Goal: Task Accomplishment & Management: Use online tool/utility

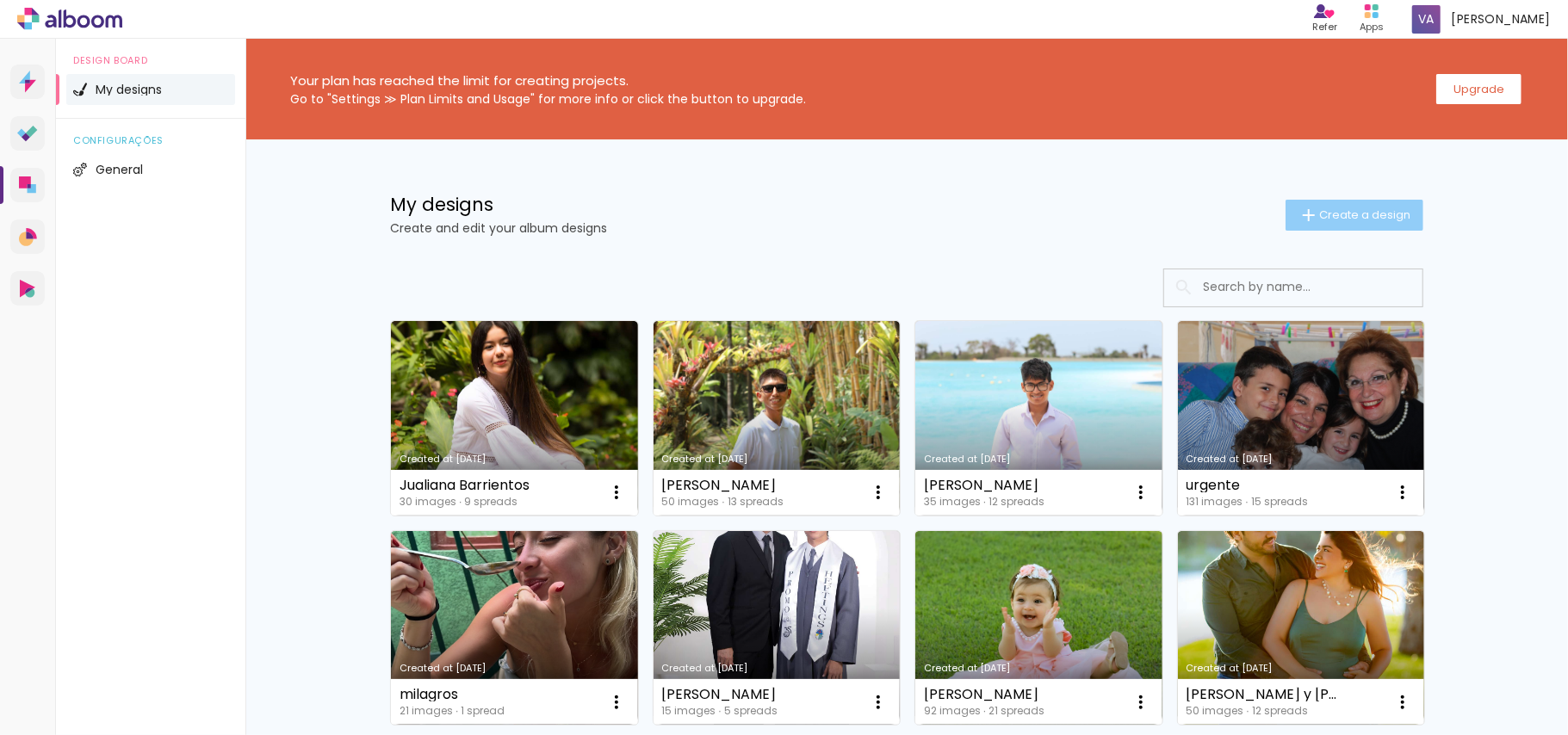
click at [1344, 212] on span "Create a design" at bounding box center [1365, 214] width 92 height 11
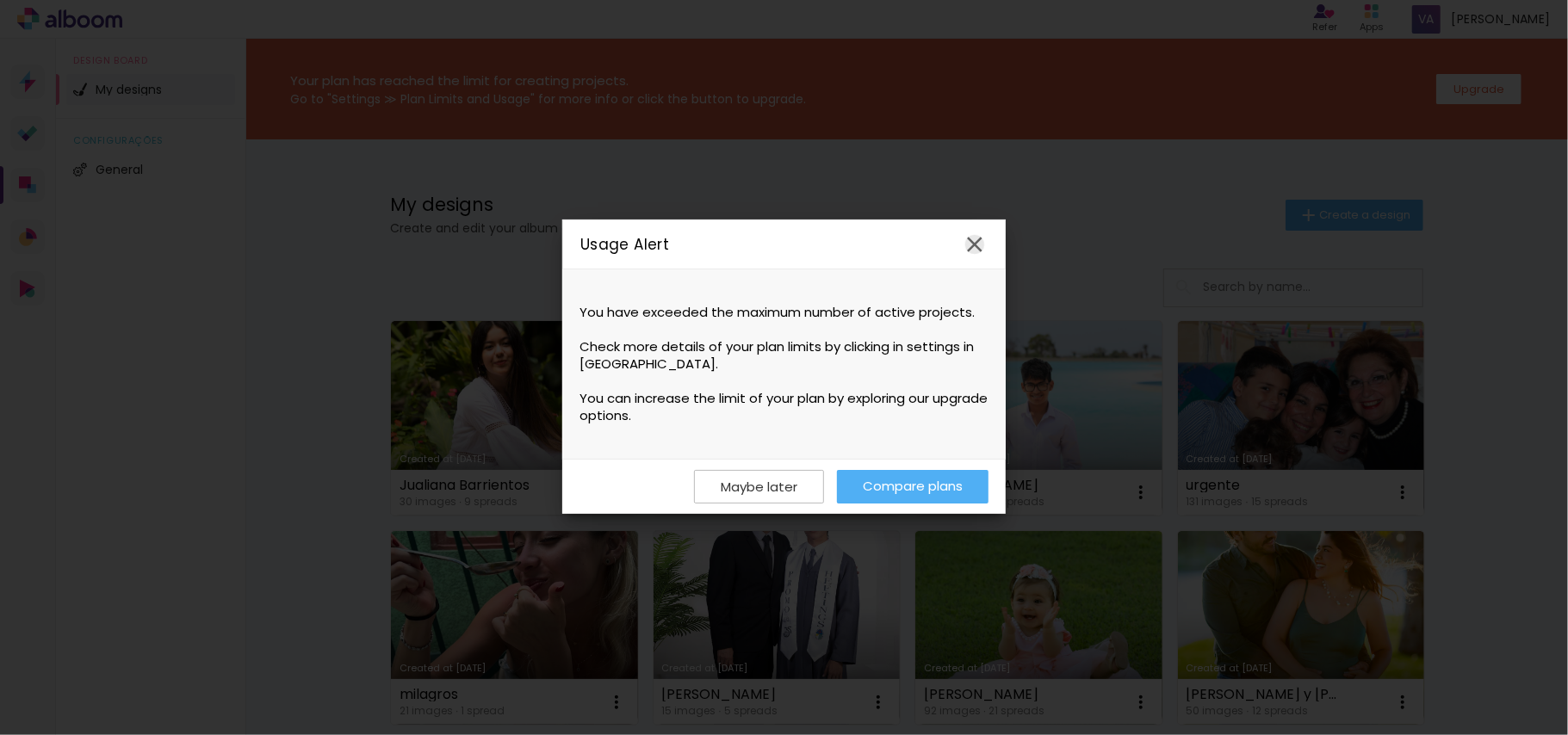
click at [976, 252] on iron-icon at bounding box center [975, 245] width 26 height 26
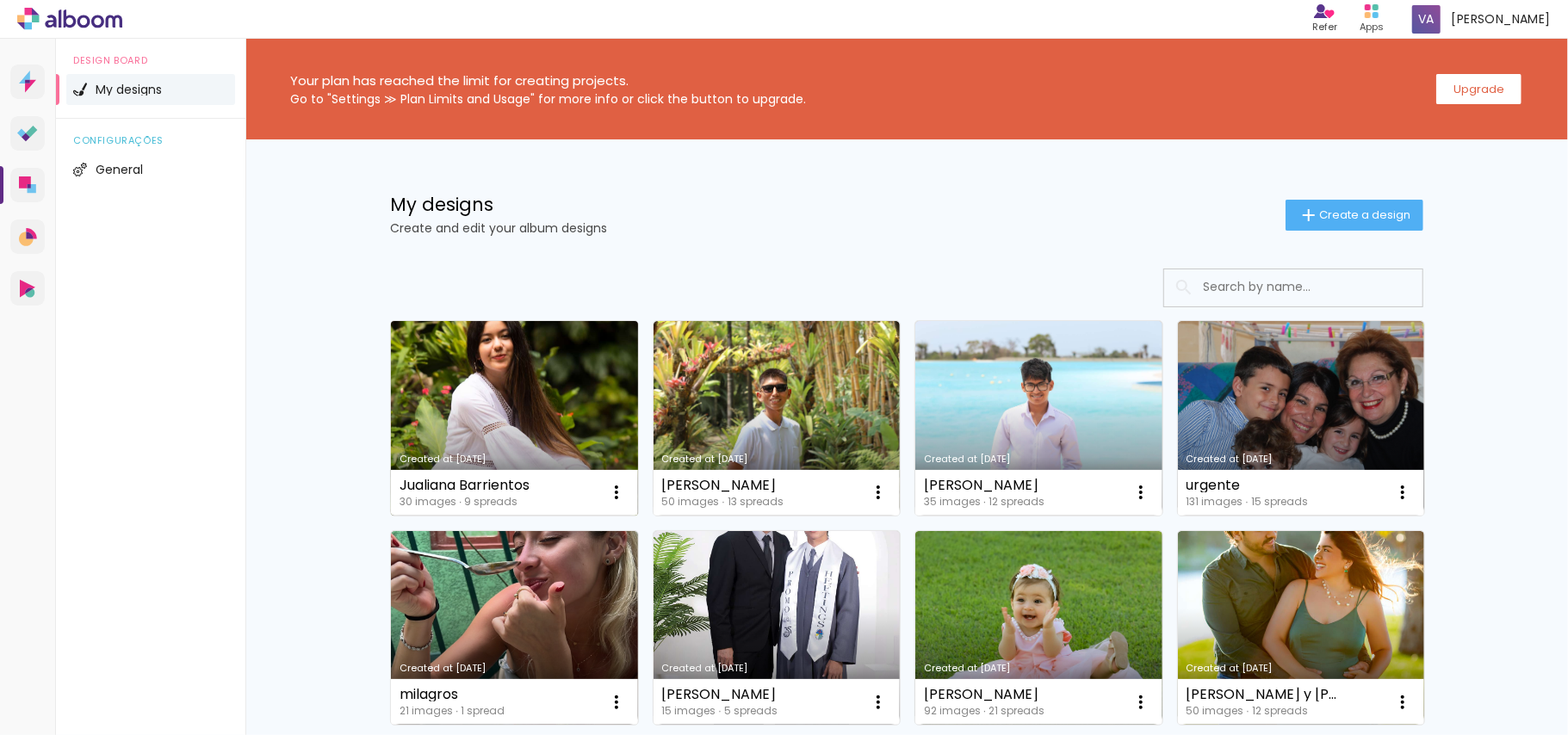
click at [502, 404] on link "Created at [DATE]" at bounding box center [513, 418] width 247 height 194
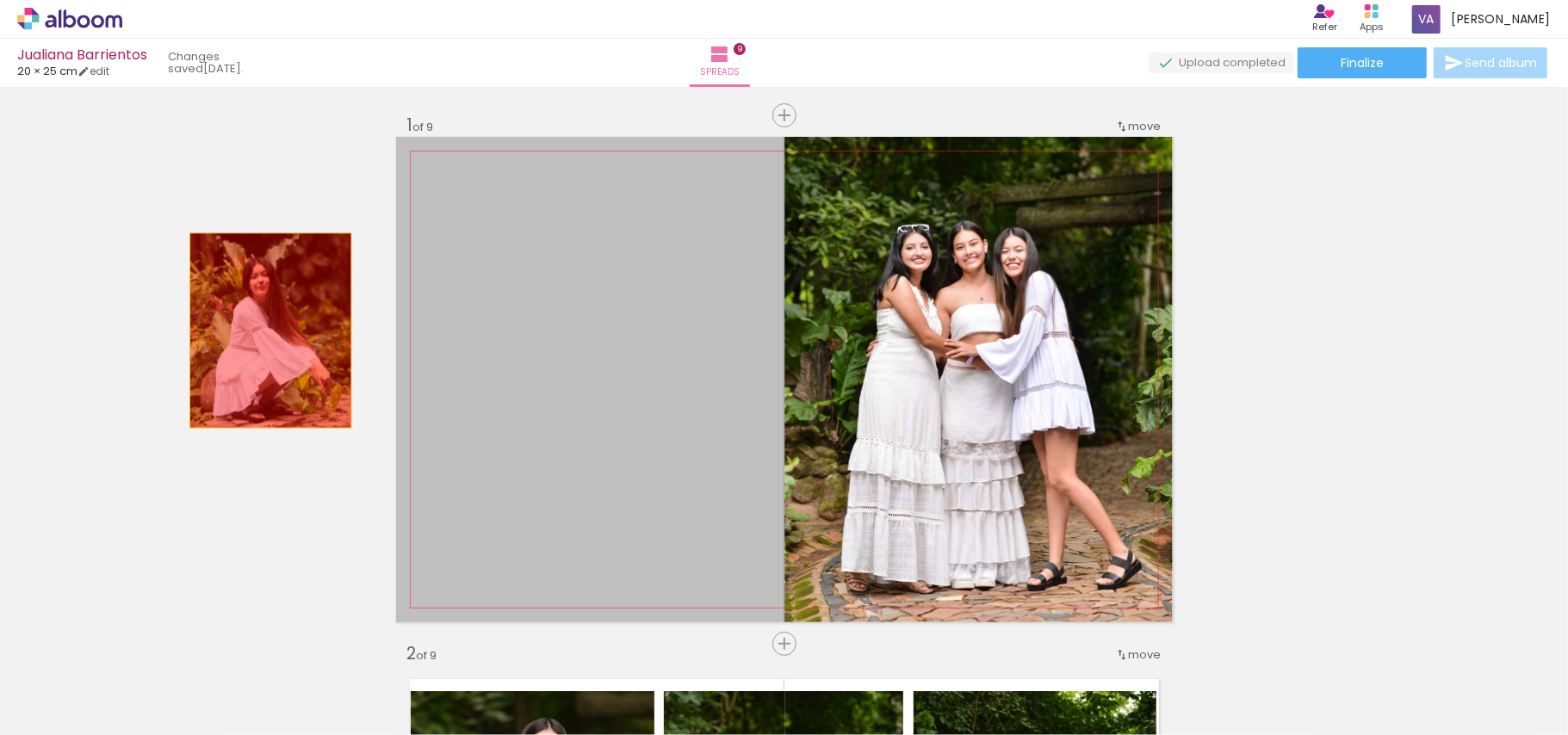
drag, startPoint x: 598, startPoint y: 331, endPoint x: 469, endPoint y: 288, distance: 136.0
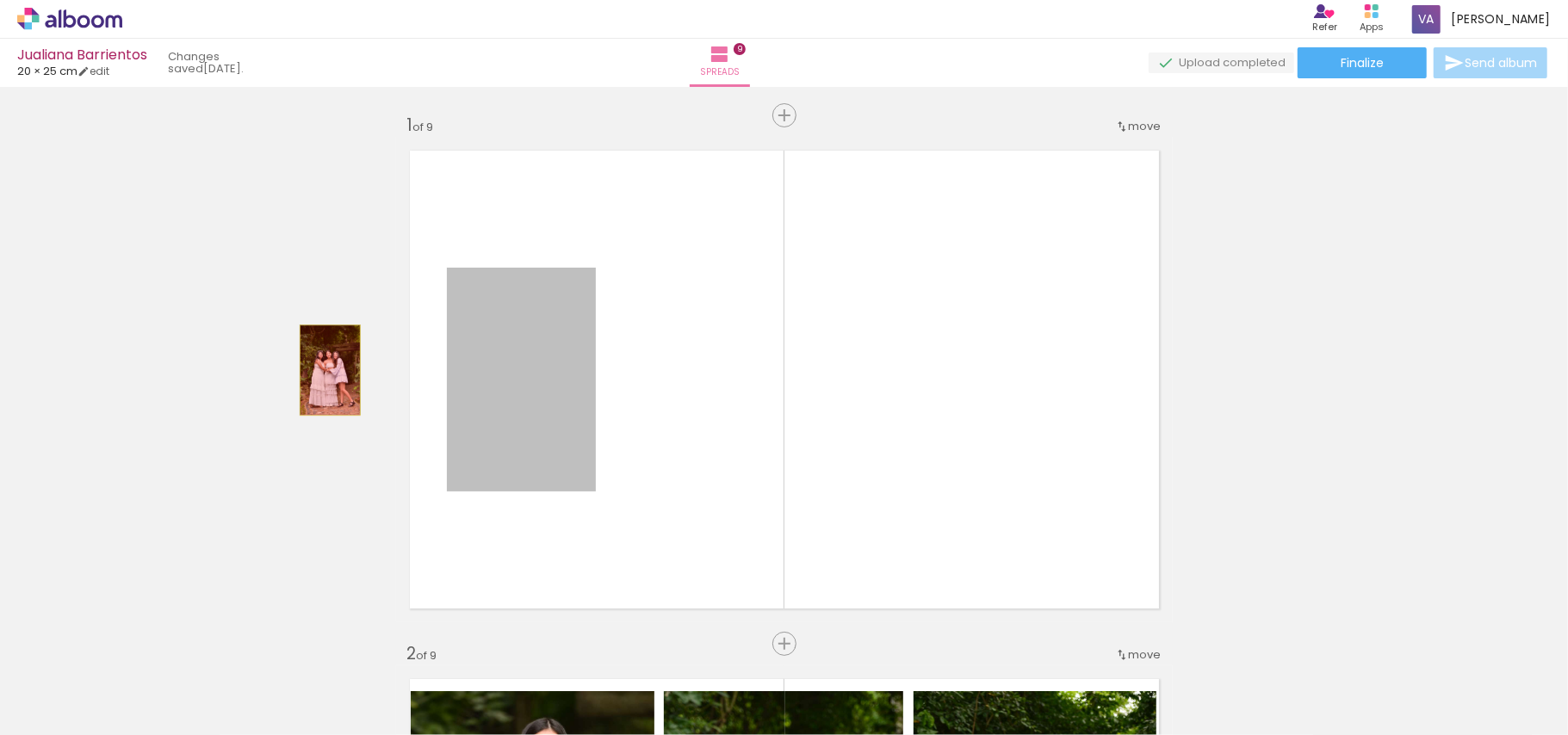
drag, startPoint x: 525, startPoint y: 370, endPoint x: 315, endPoint y: 368, distance: 210.0
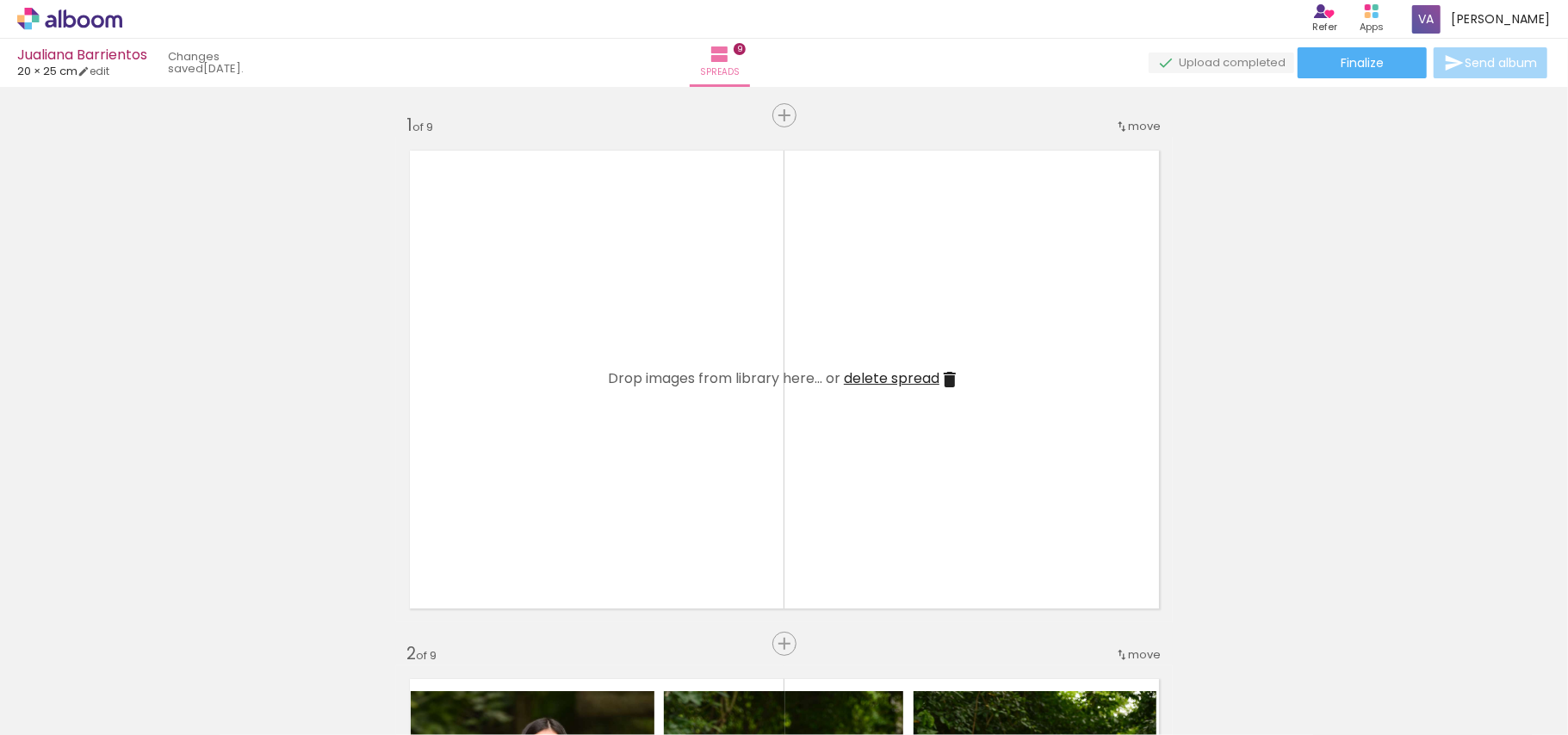
click at [939, 378] on iron-icon at bounding box center [949, 379] width 21 height 21
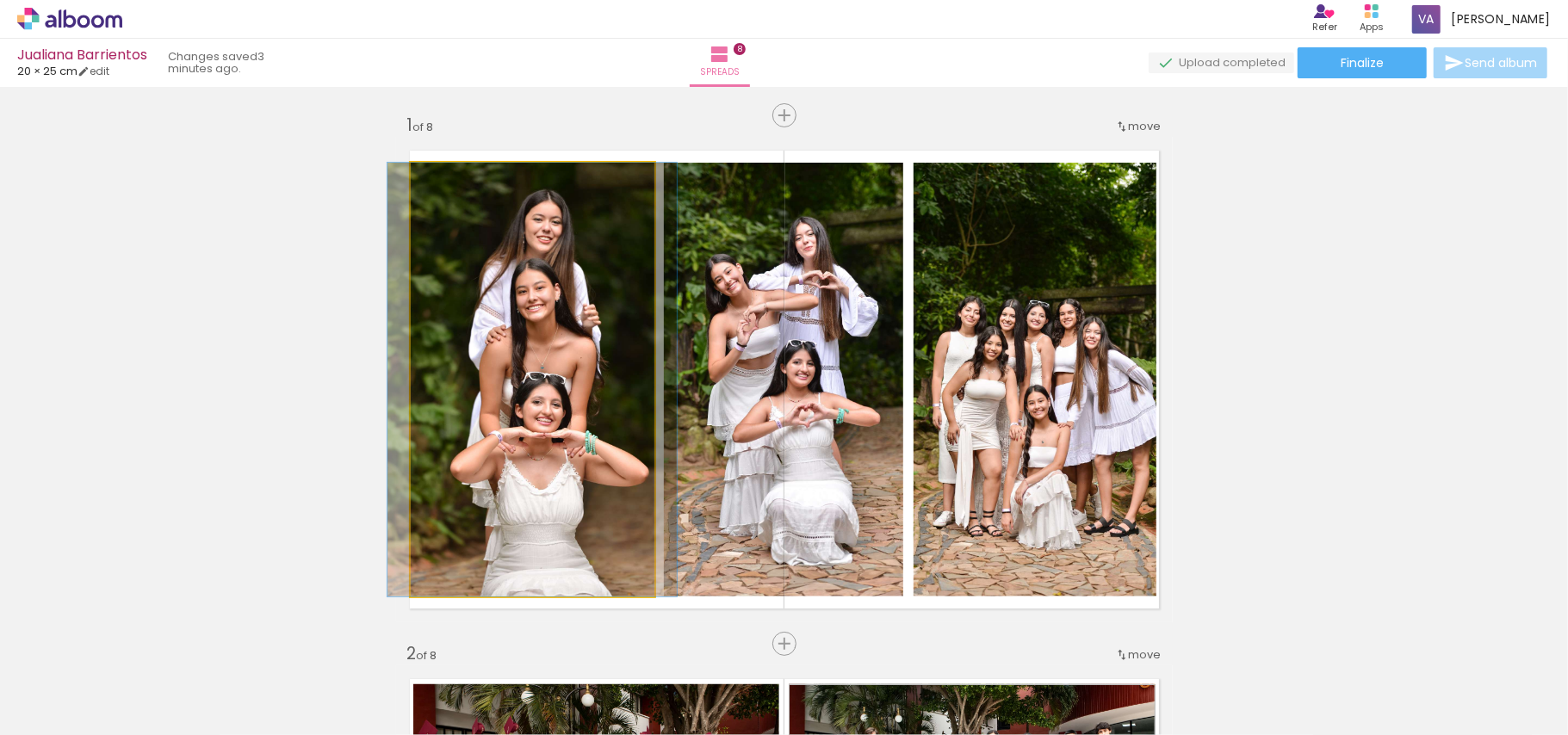
drag, startPoint x: 472, startPoint y: 389, endPoint x: 532, endPoint y: 383, distance: 60.3
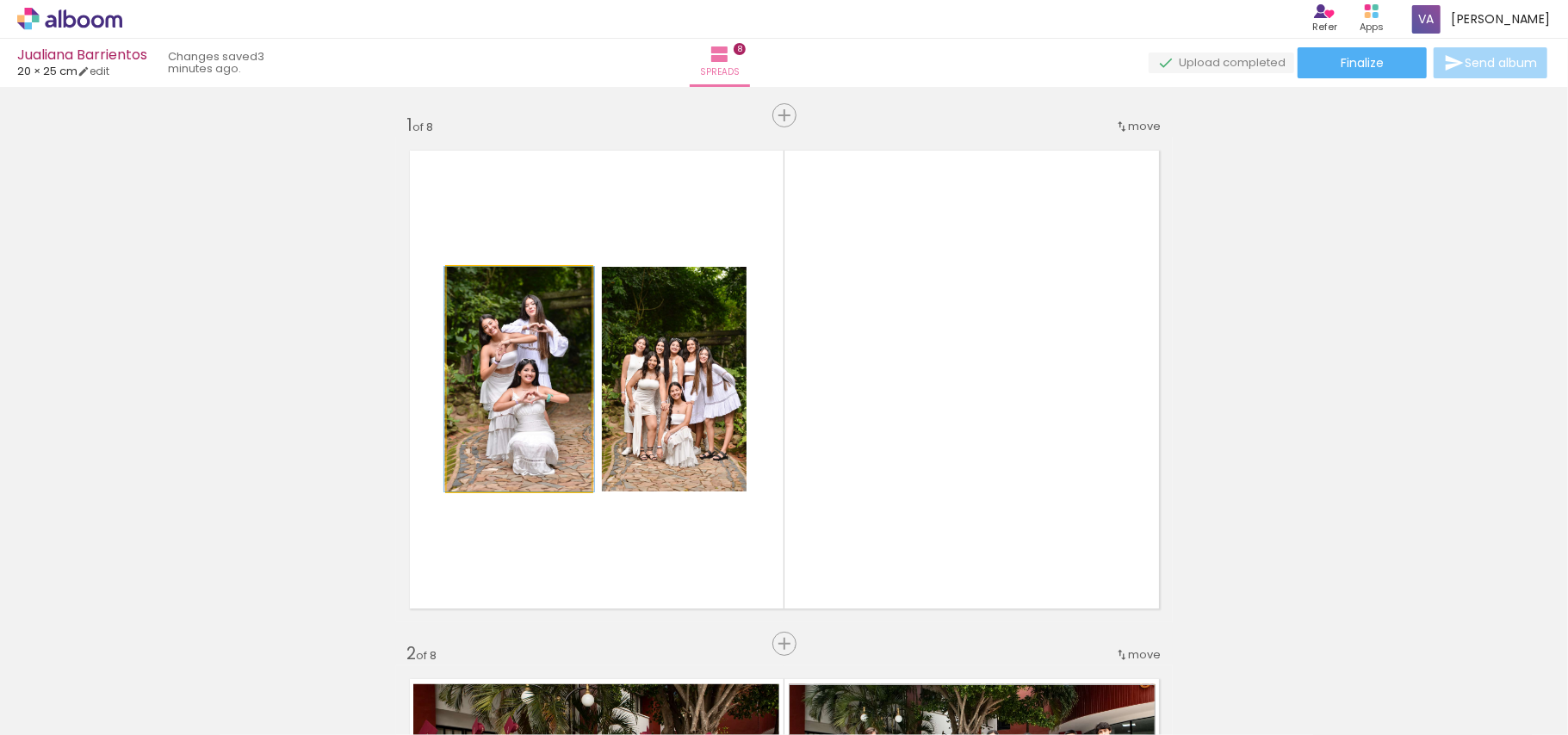
drag, startPoint x: 503, startPoint y: 431, endPoint x: 324, endPoint y: 401, distance: 181.5
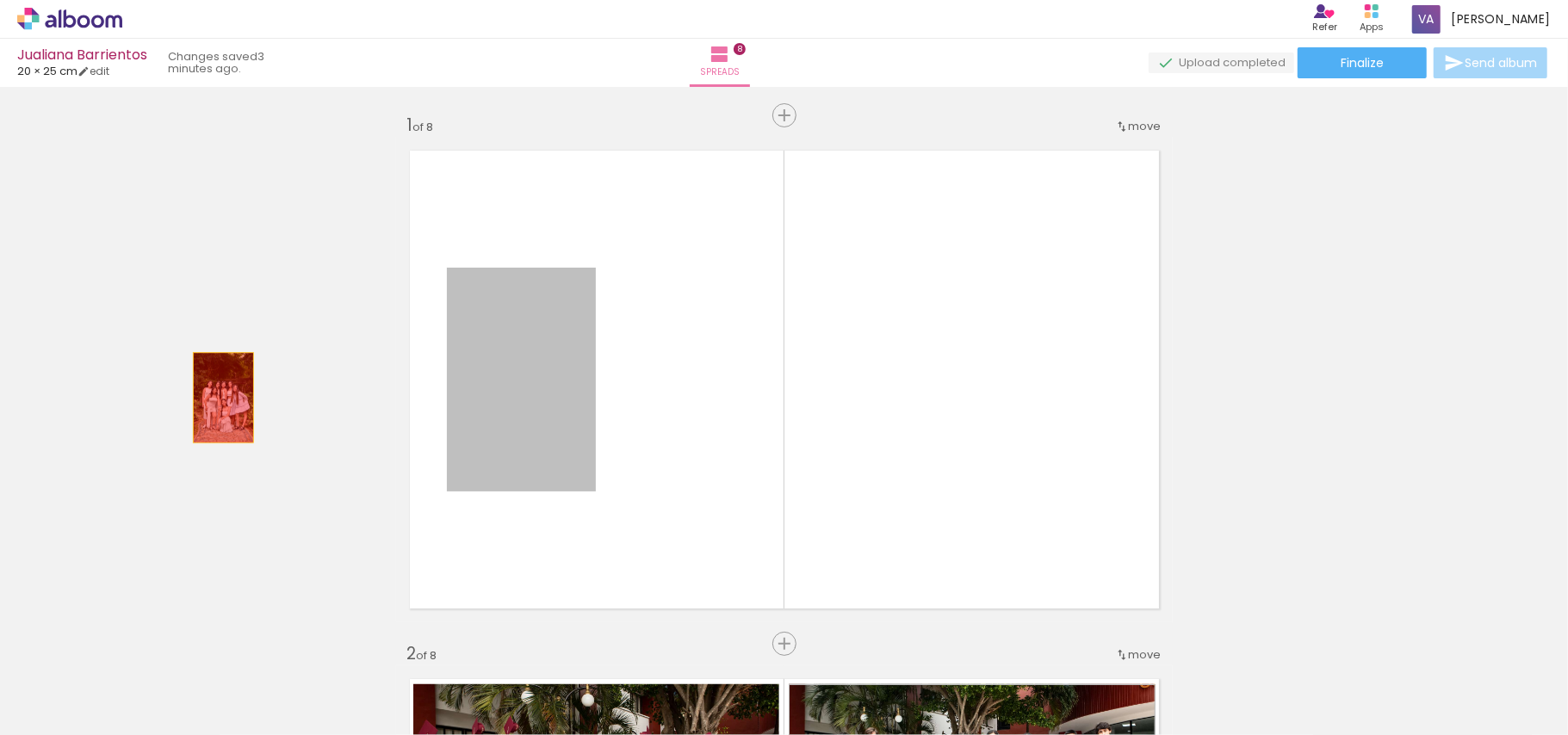
drag, startPoint x: 510, startPoint y: 408, endPoint x: 180, endPoint y: 393, distance: 330.3
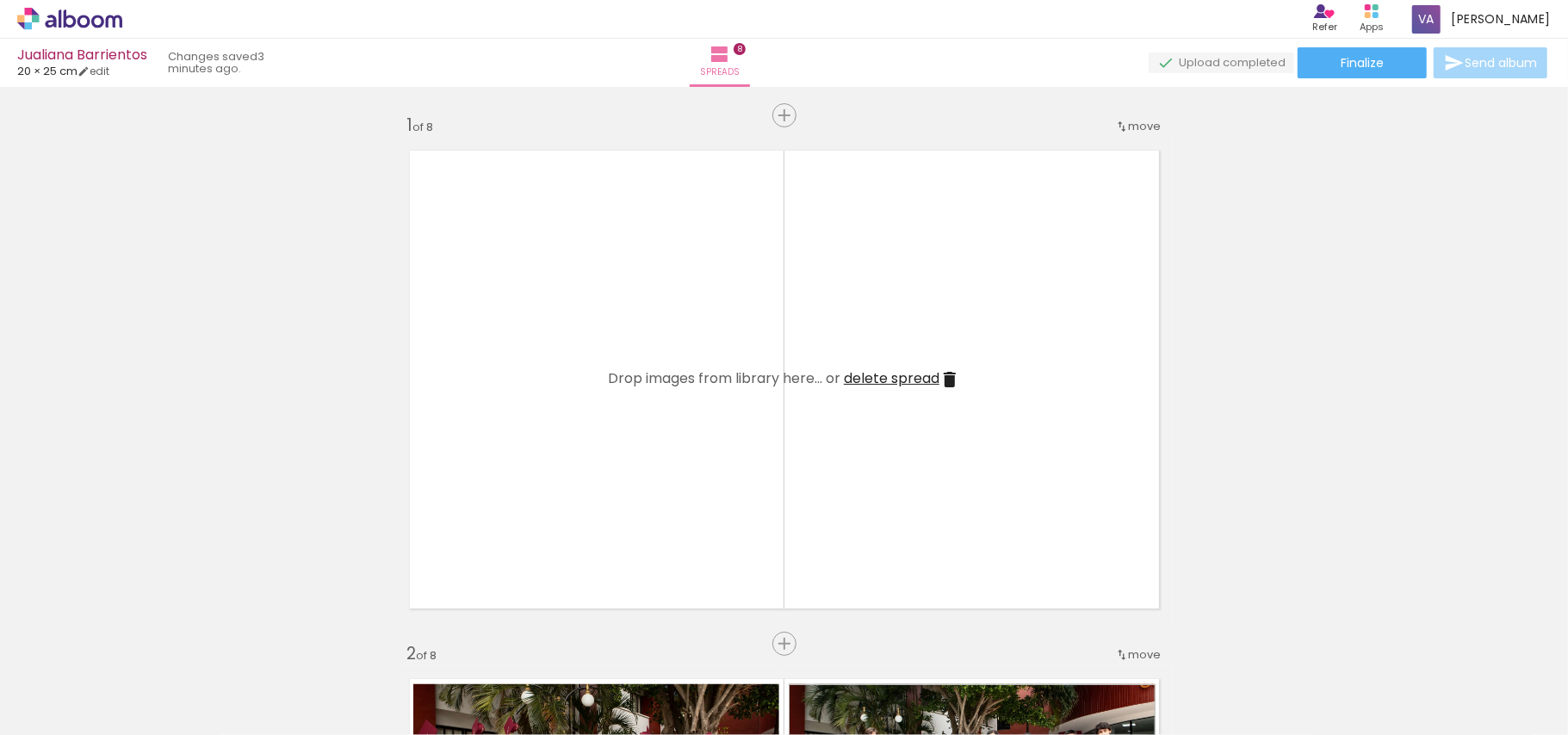
click at [948, 373] on iron-icon at bounding box center [949, 379] width 21 height 21
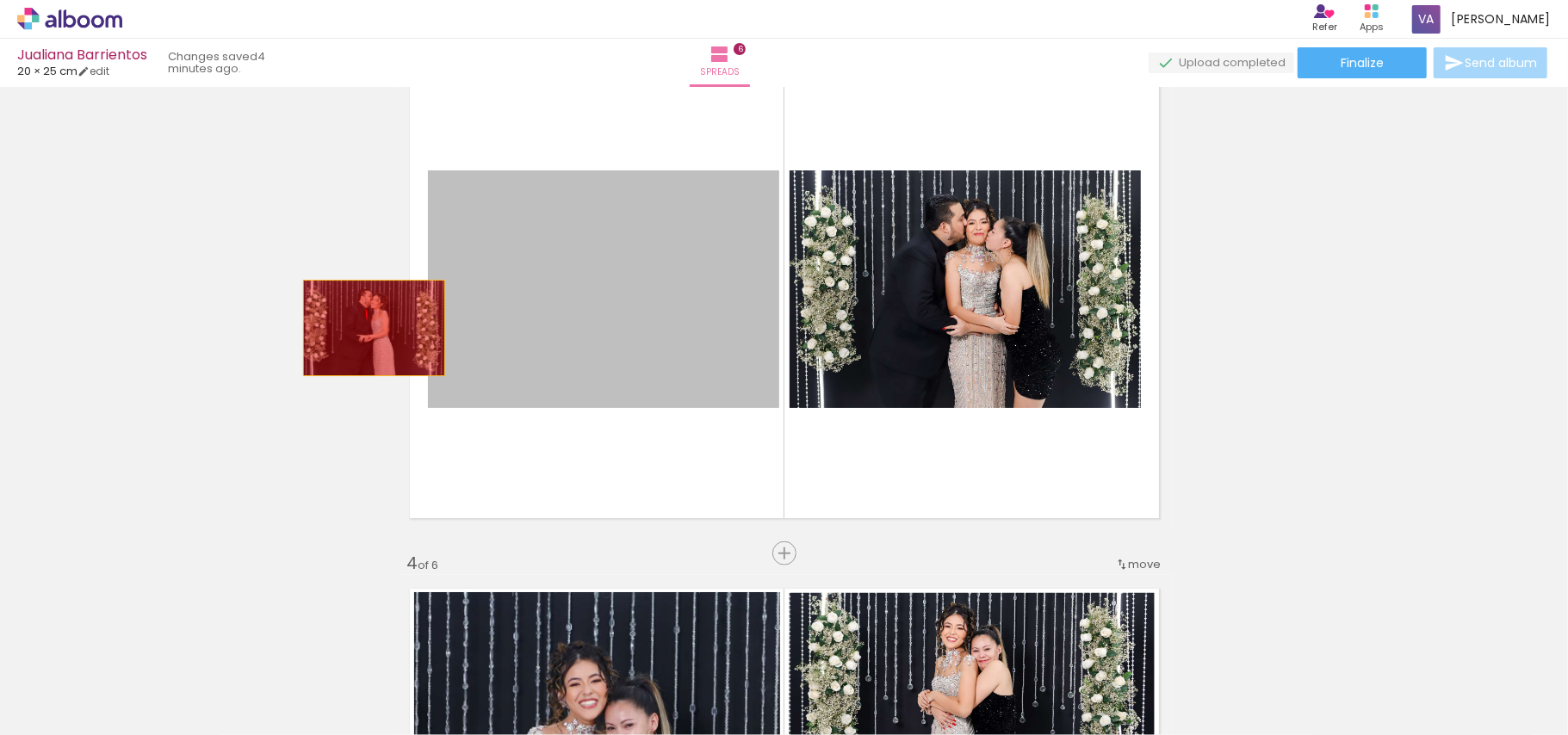
drag, startPoint x: 534, startPoint y: 318, endPoint x: 375, endPoint y: 321, distance: 159.0
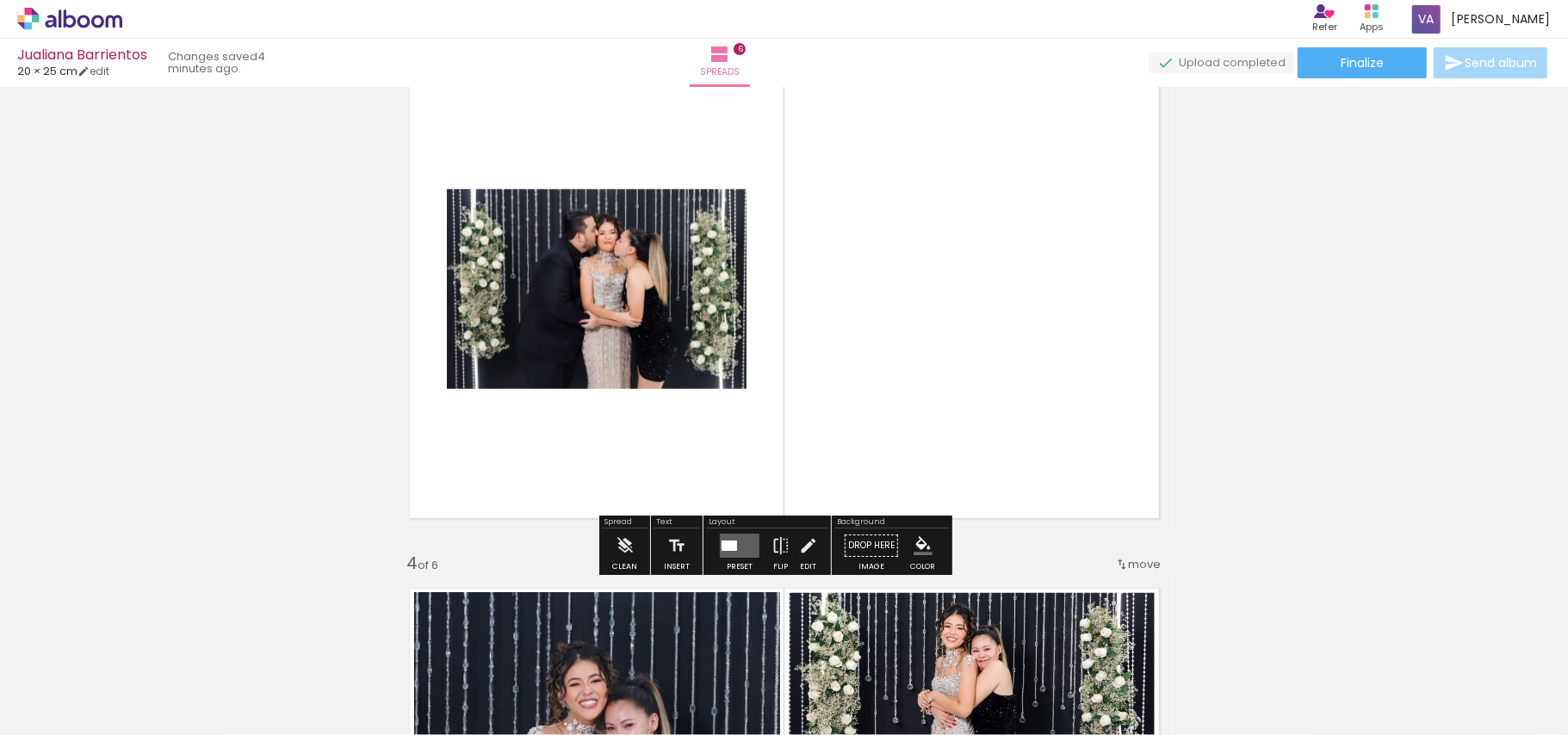
drag, startPoint x: 575, startPoint y: 314, endPoint x: 284, endPoint y: 275, distance: 293.6
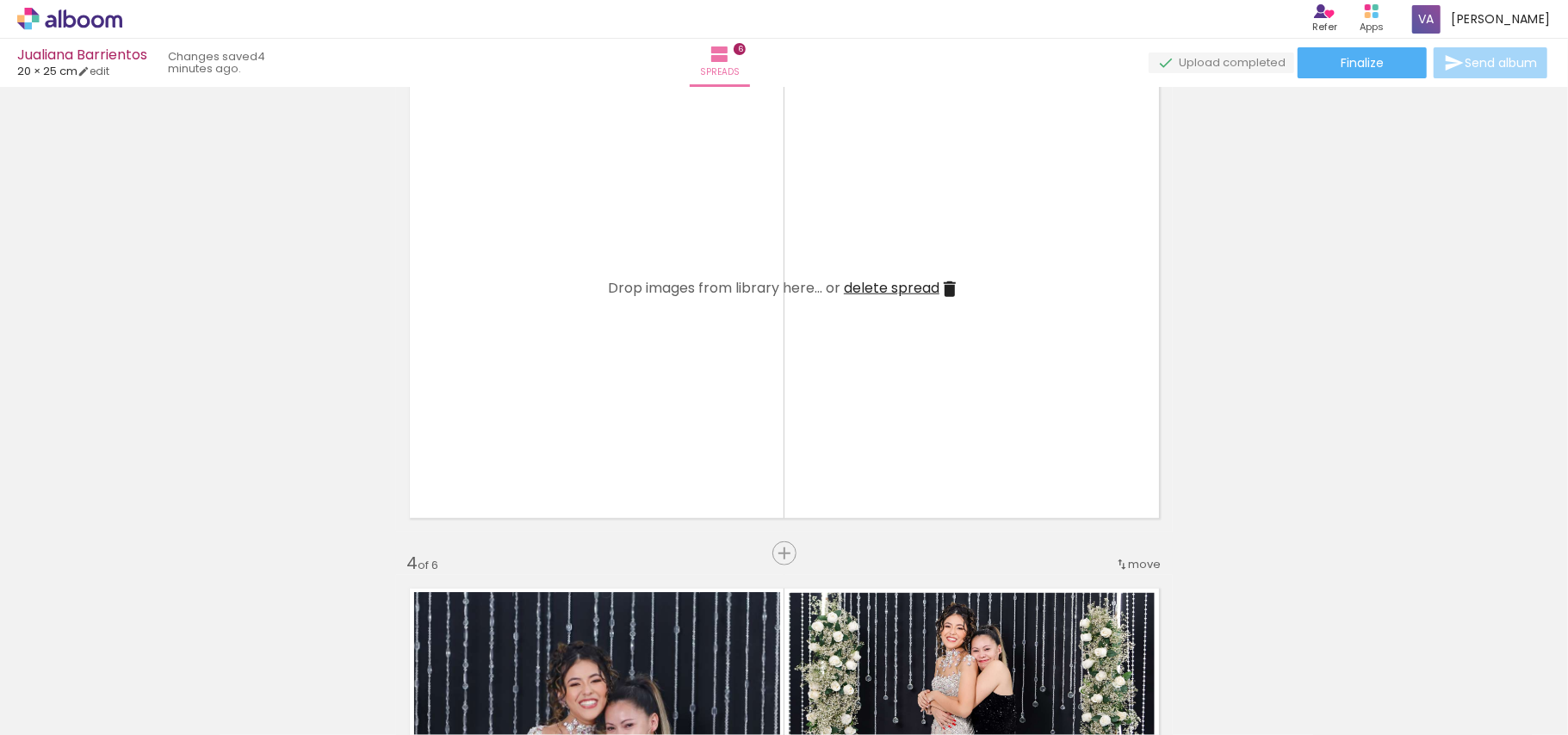
click at [944, 289] on iron-icon at bounding box center [949, 289] width 21 height 21
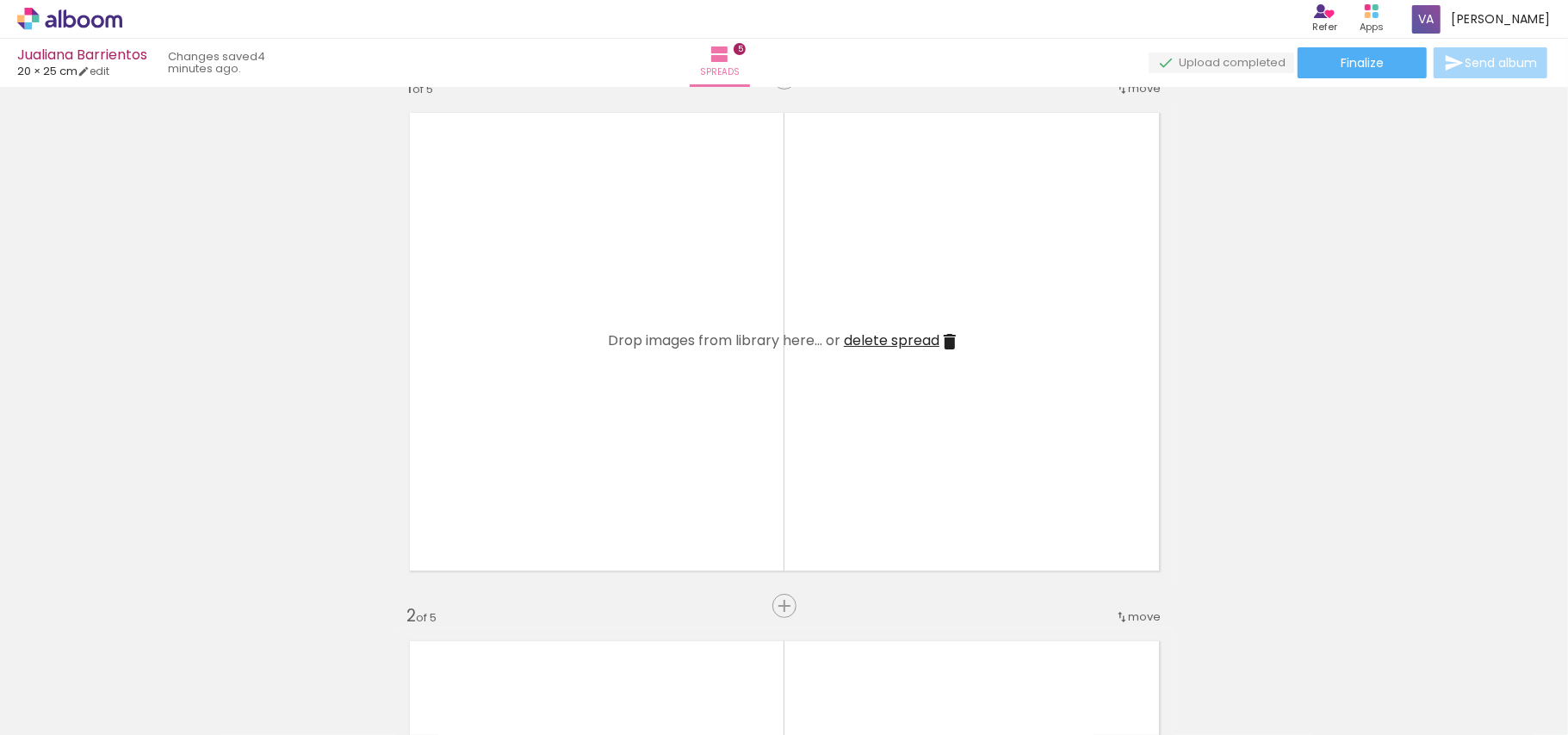
scroll to position [0, 0]
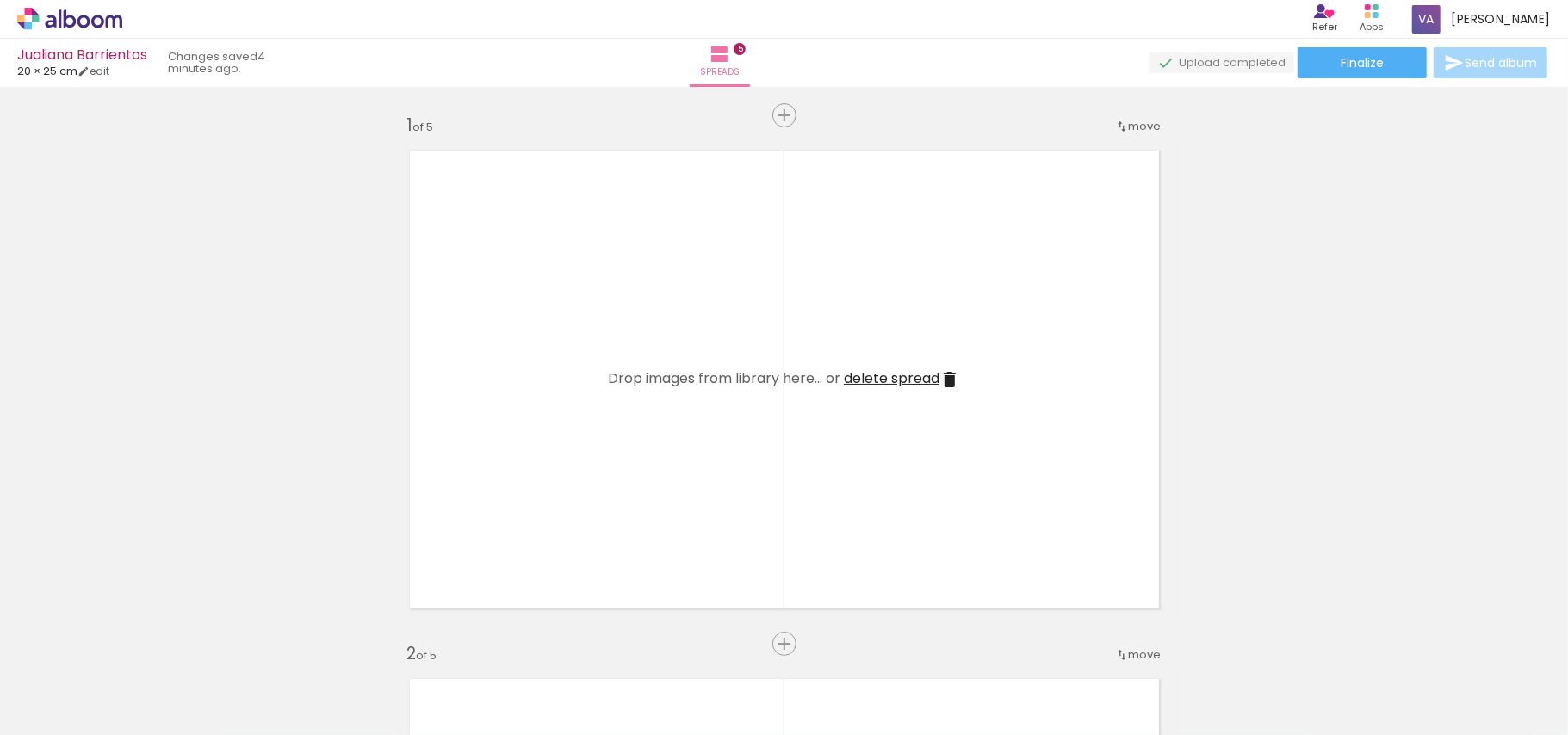
click at [939, 380] on iron-icon at bounding box center [949, 379] width 21 height 21
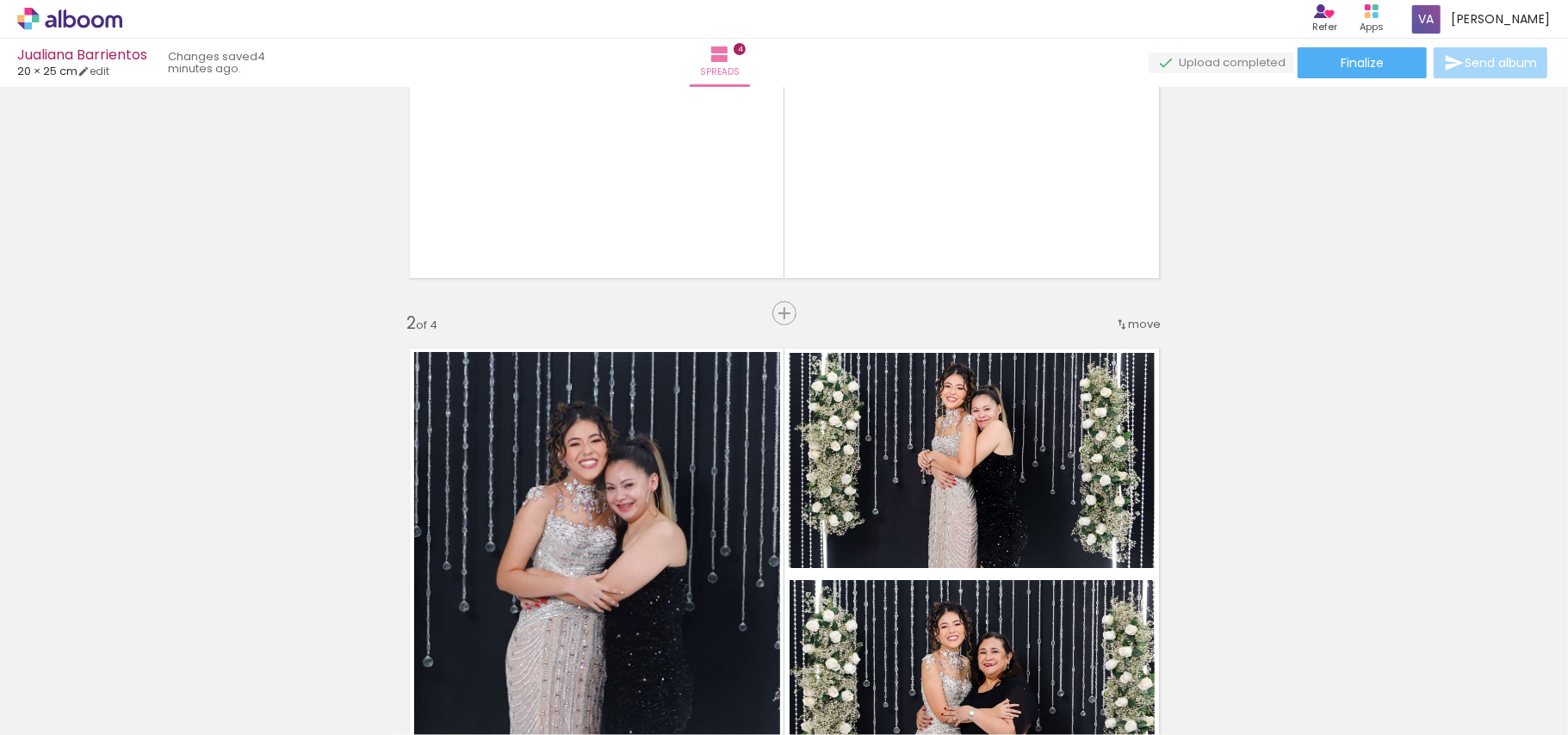
scroll to position [345, 0]
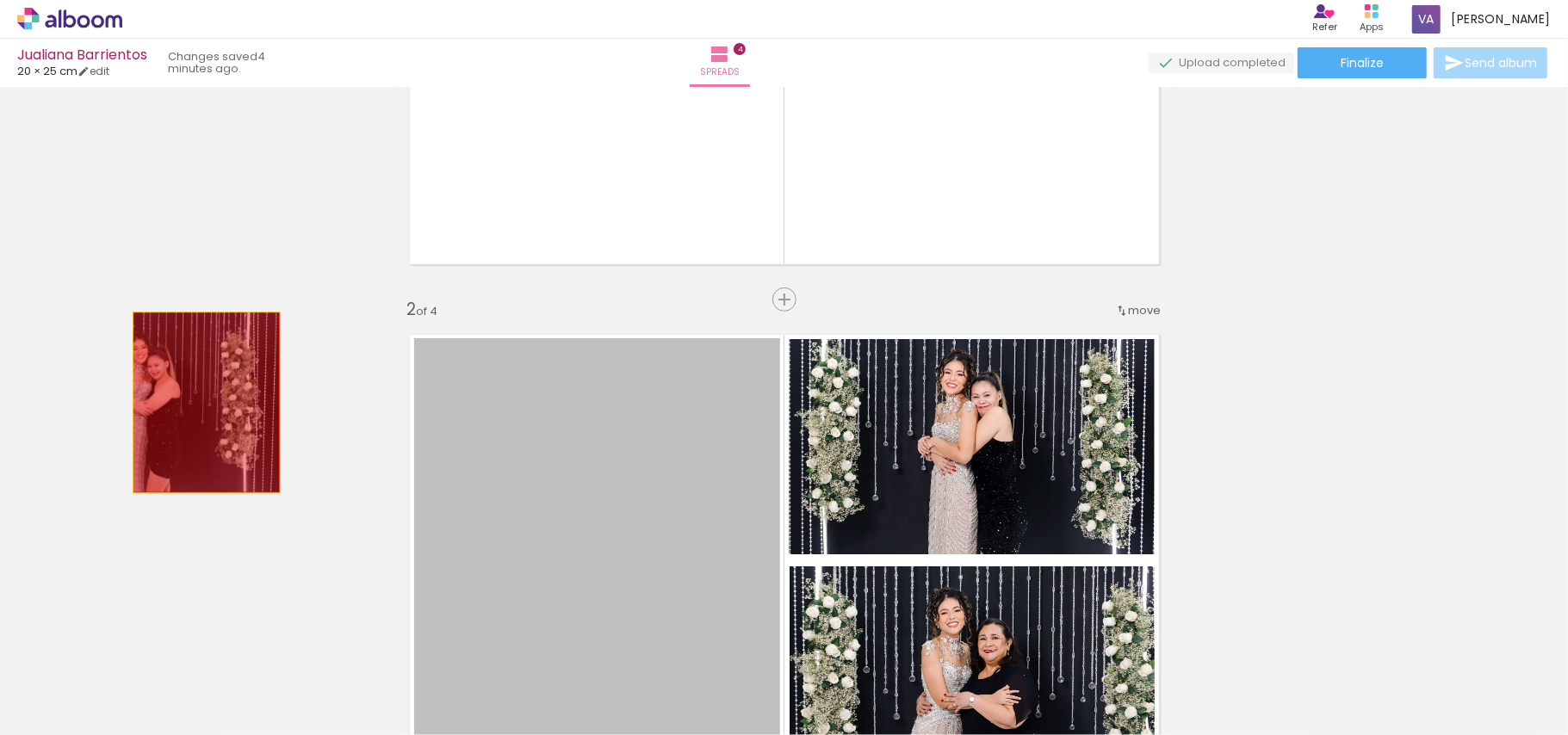
drag, startPoint x: 632, startPoint y: 451, endPoint x: 355, endPoint y: 378, distance: 286.5
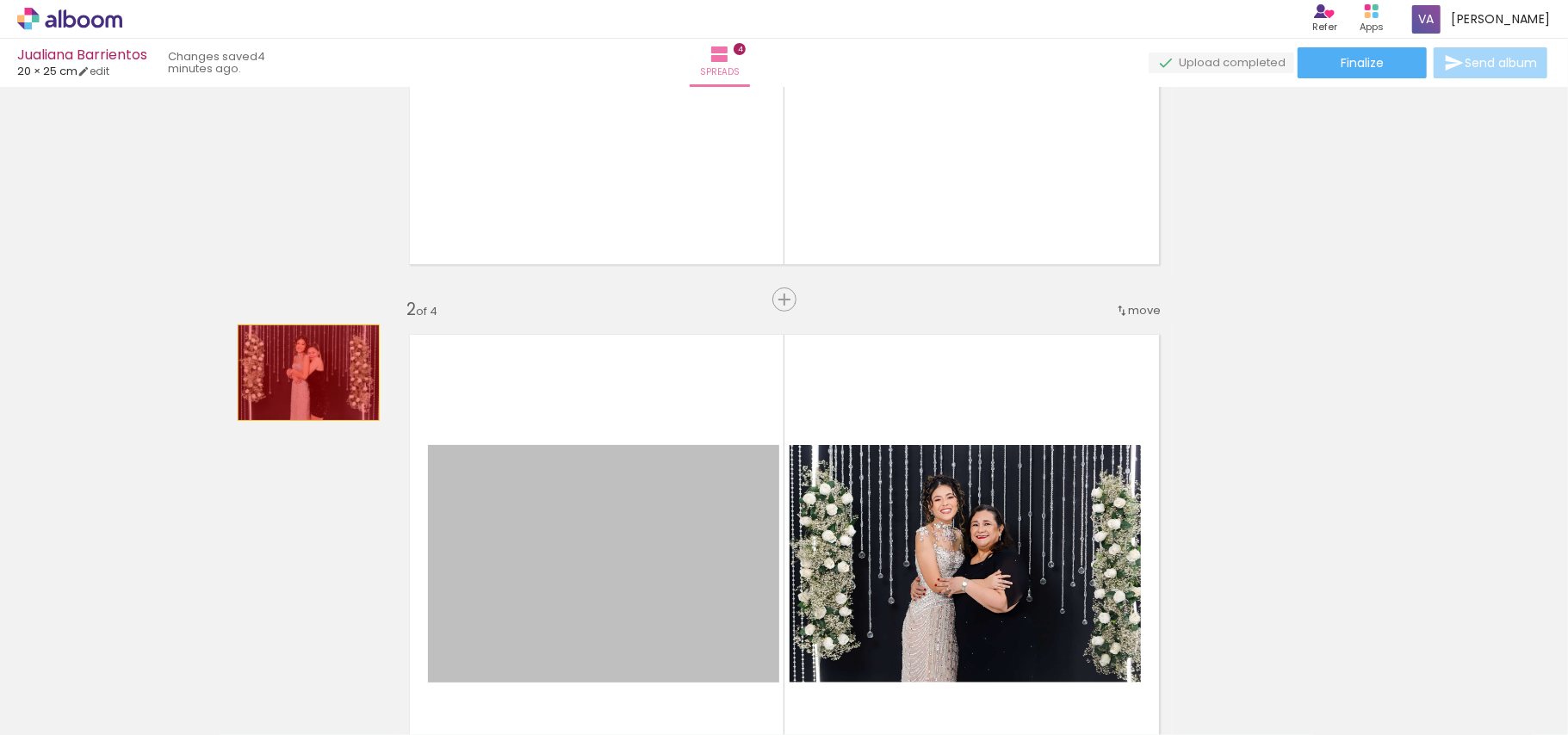
drag, startPoint x: 699, startPoint y: 487, endPoint x: 287, endPoint y: 343, distance: 436.4
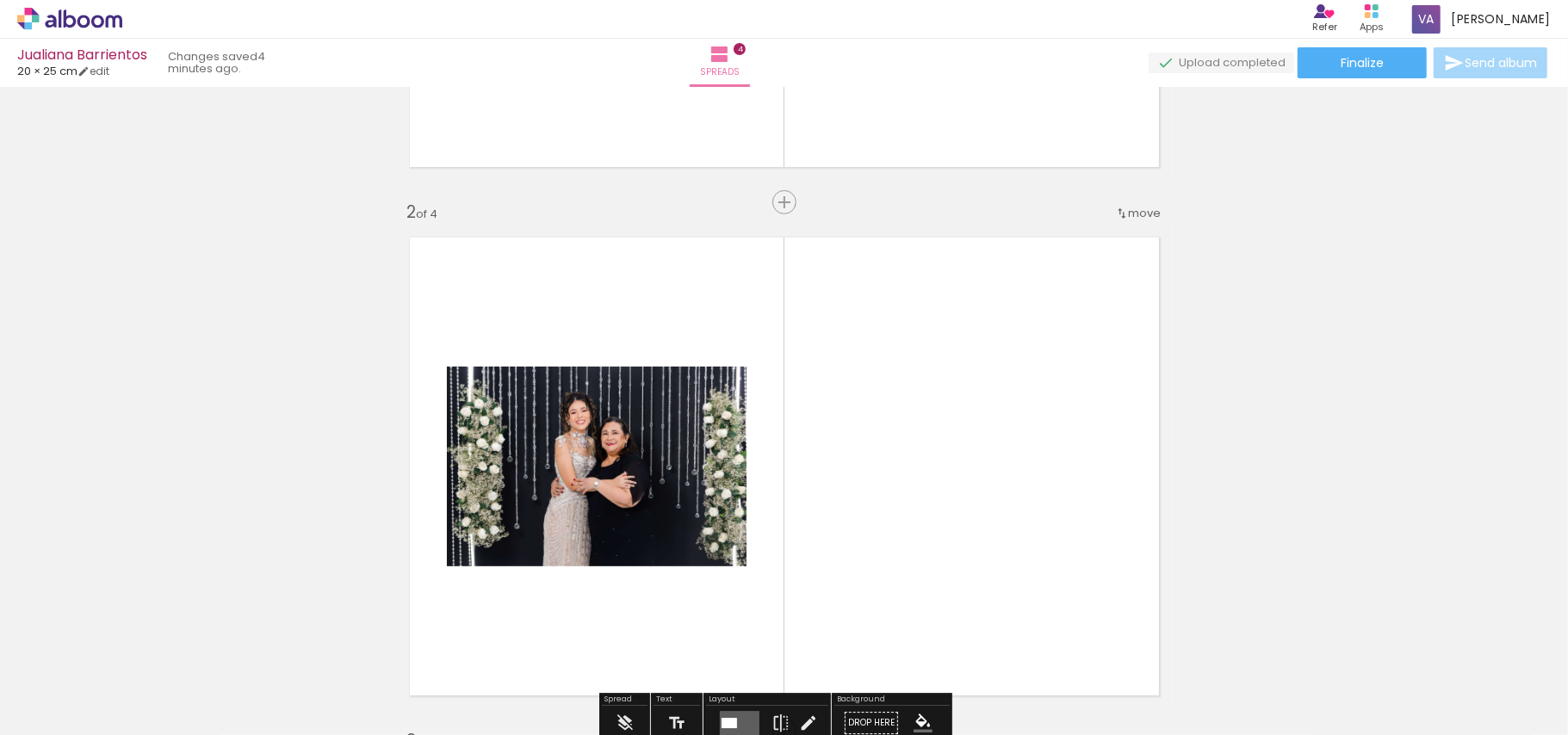
scroll to position [688, 0]
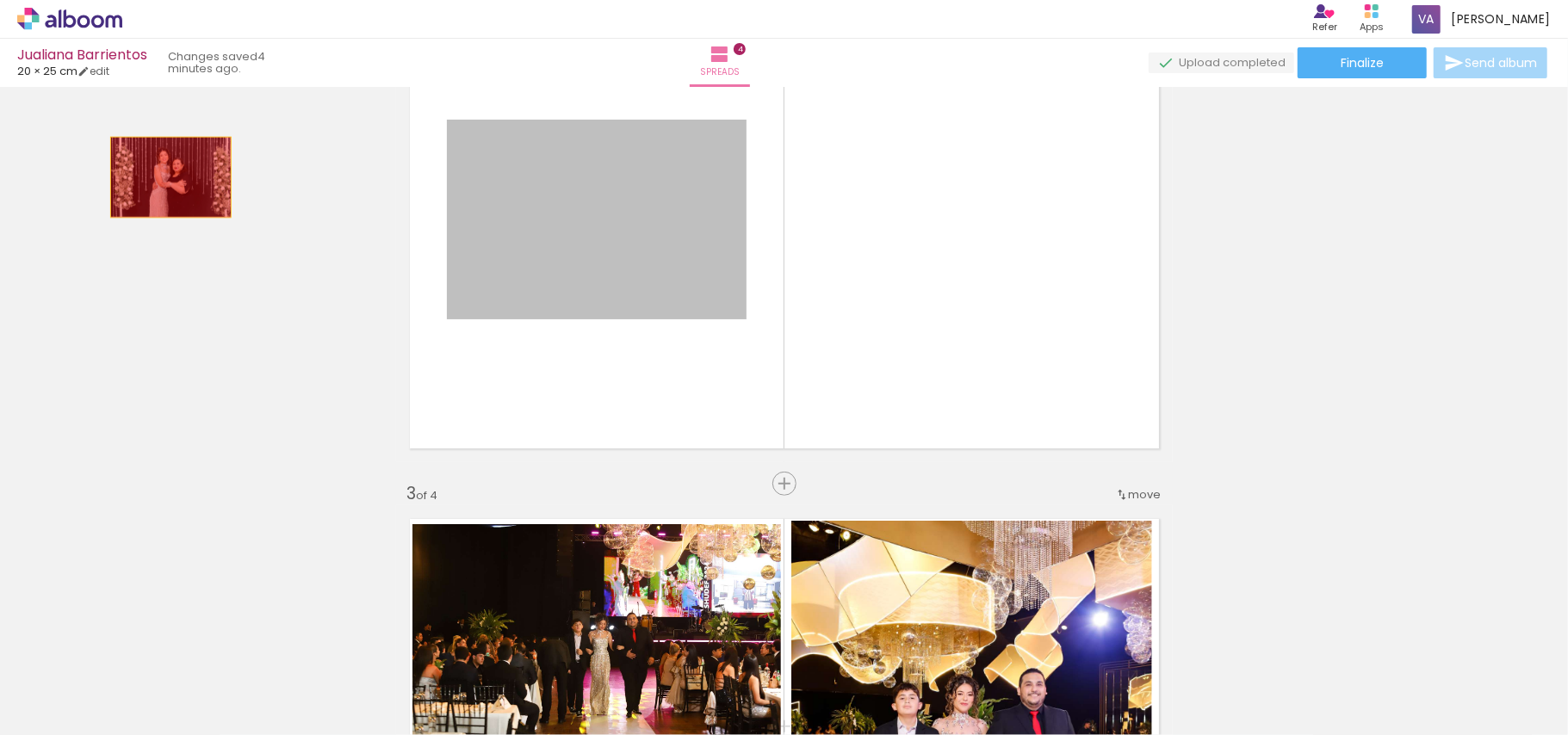
drag, startPoint x: 548, startPoint y: 243, endPoint x: 152, endPoint y: 173, distance: 402.1
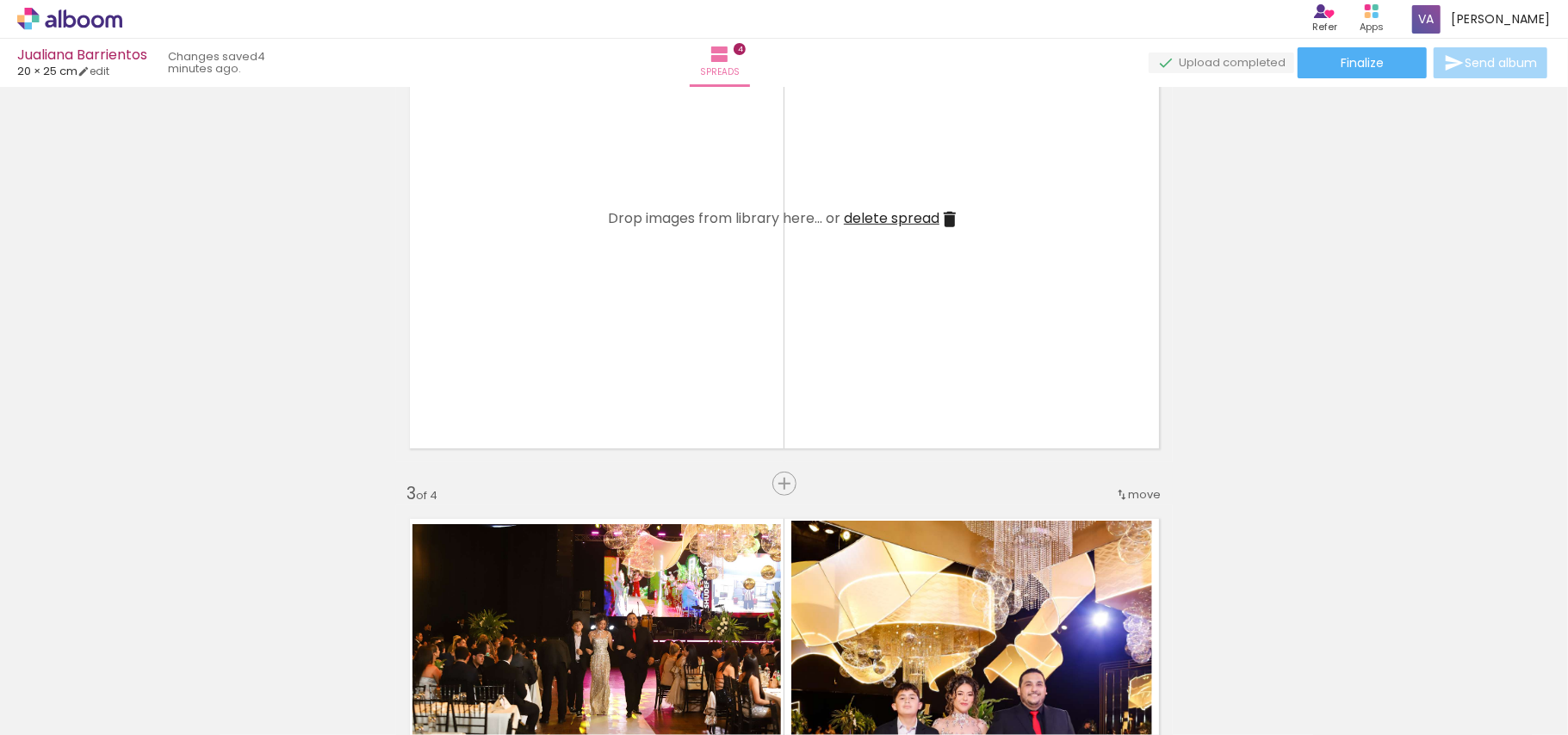
click at [944, 221] on iron-icon at bounding box center [949, 219] width 21 height 21
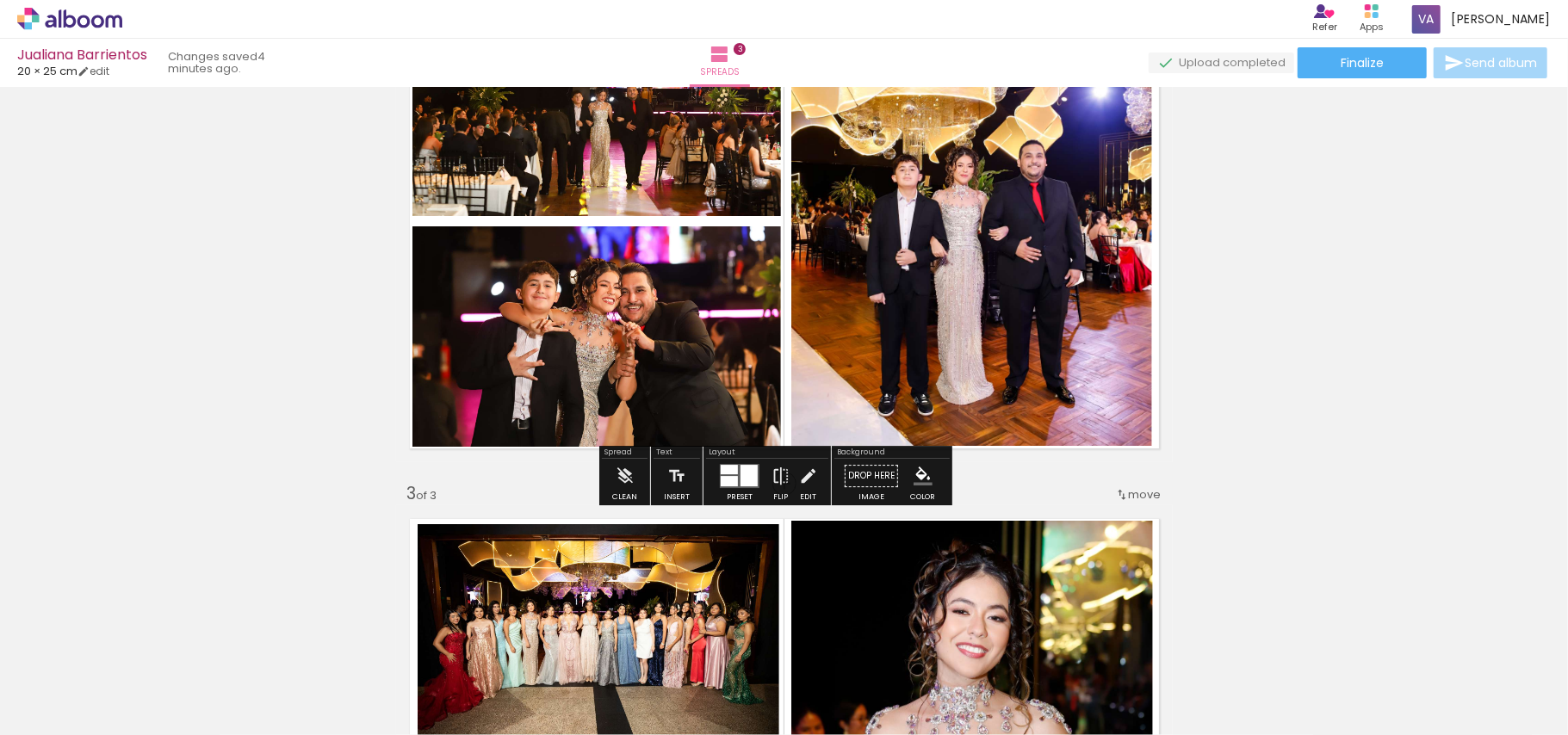
drag, startPoint x: 580, startPoint y: 170, endPoint x: 346, endPoint y: 253, distance: 248.3
click at [222, 210] on div "Add spread 1 of 3 Add spread 2 of 3 Add spread 3 of 3" at bounding box center [784, 461] width 1568 height 2114
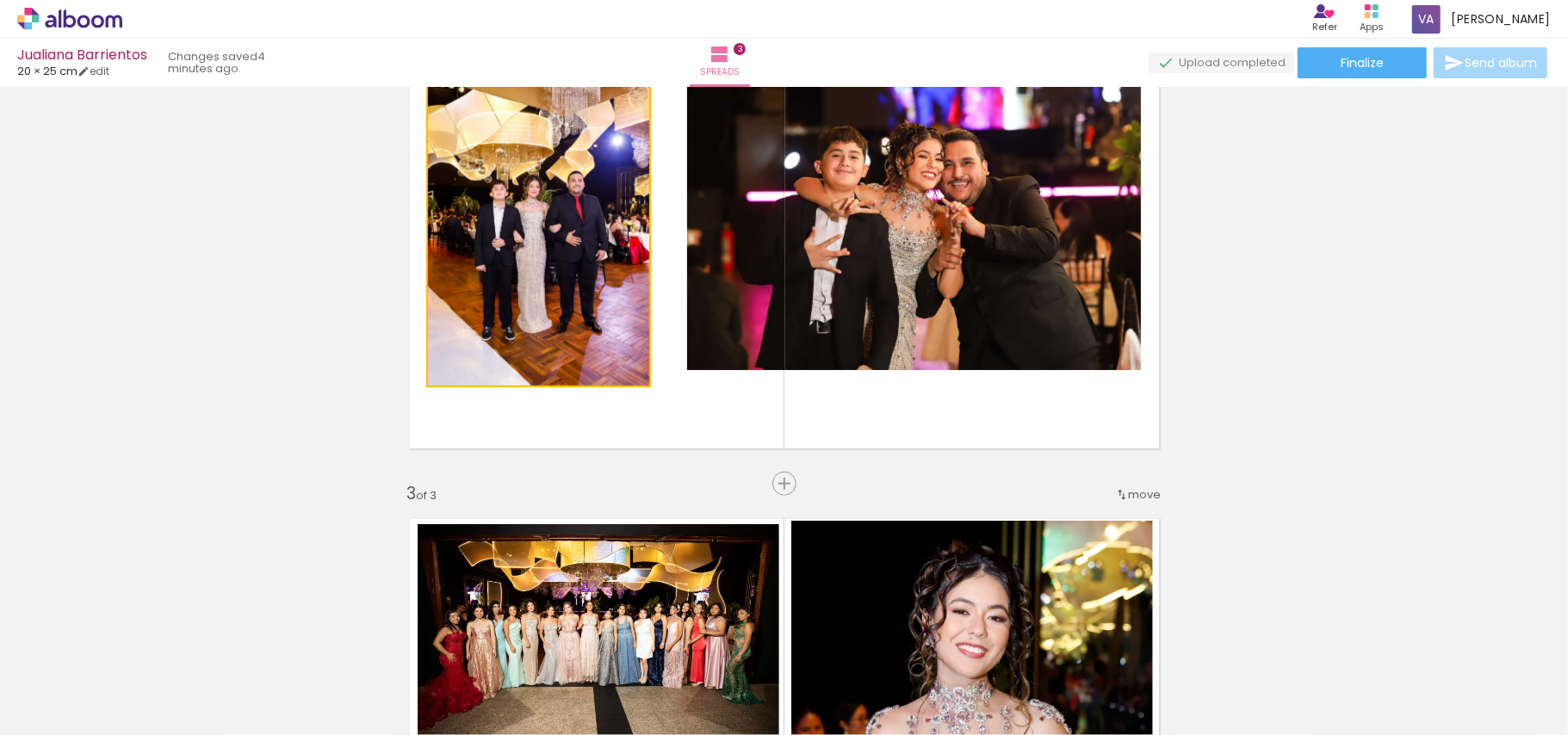
drag, startPoint x: 404, startPoint y: 266, endPoint x: 306, endPoint y: 259, distance: 98.2
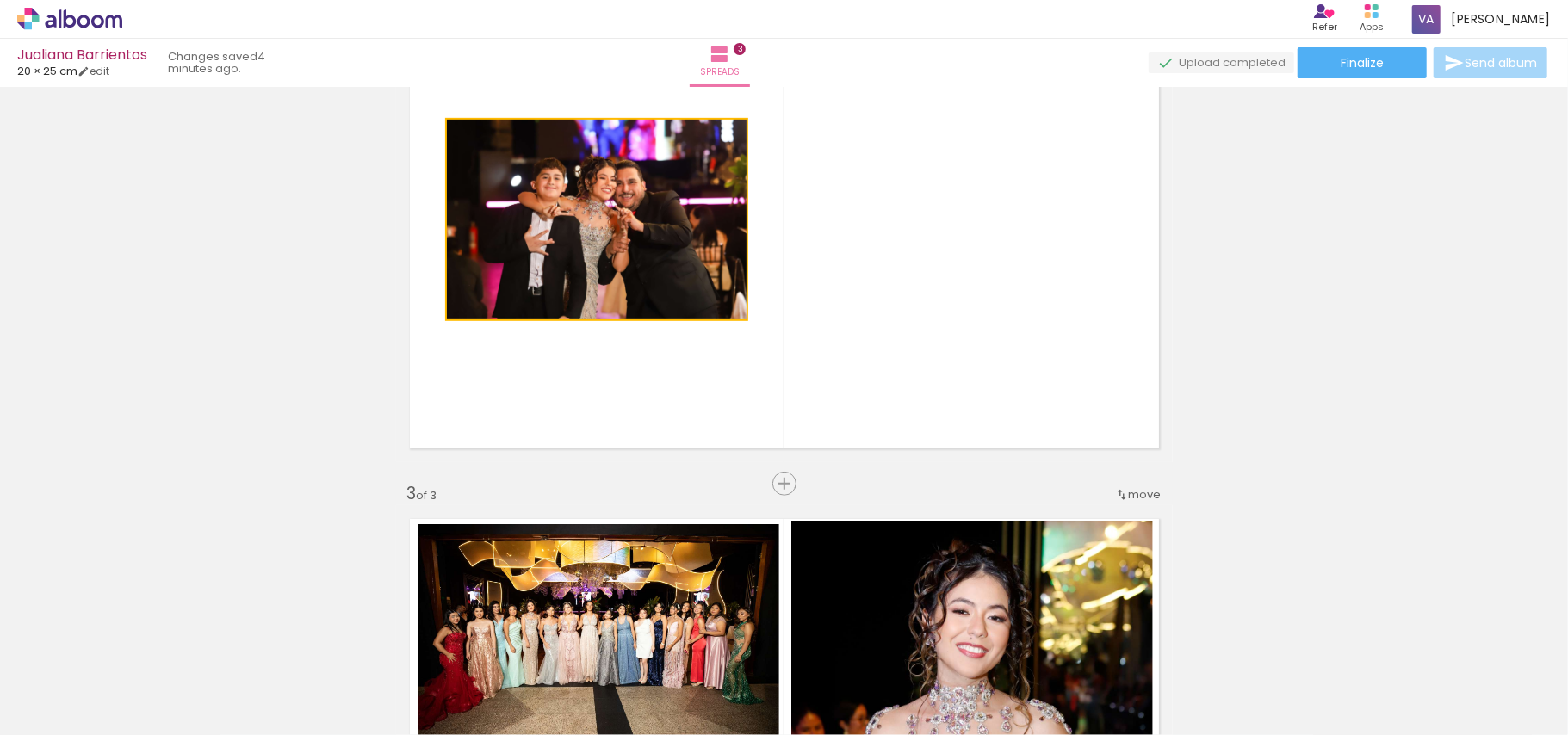
drag, startPoint x: 429, startPoint y: 258, endPoint x: 260, endPoint y: 255, distance: 169.0
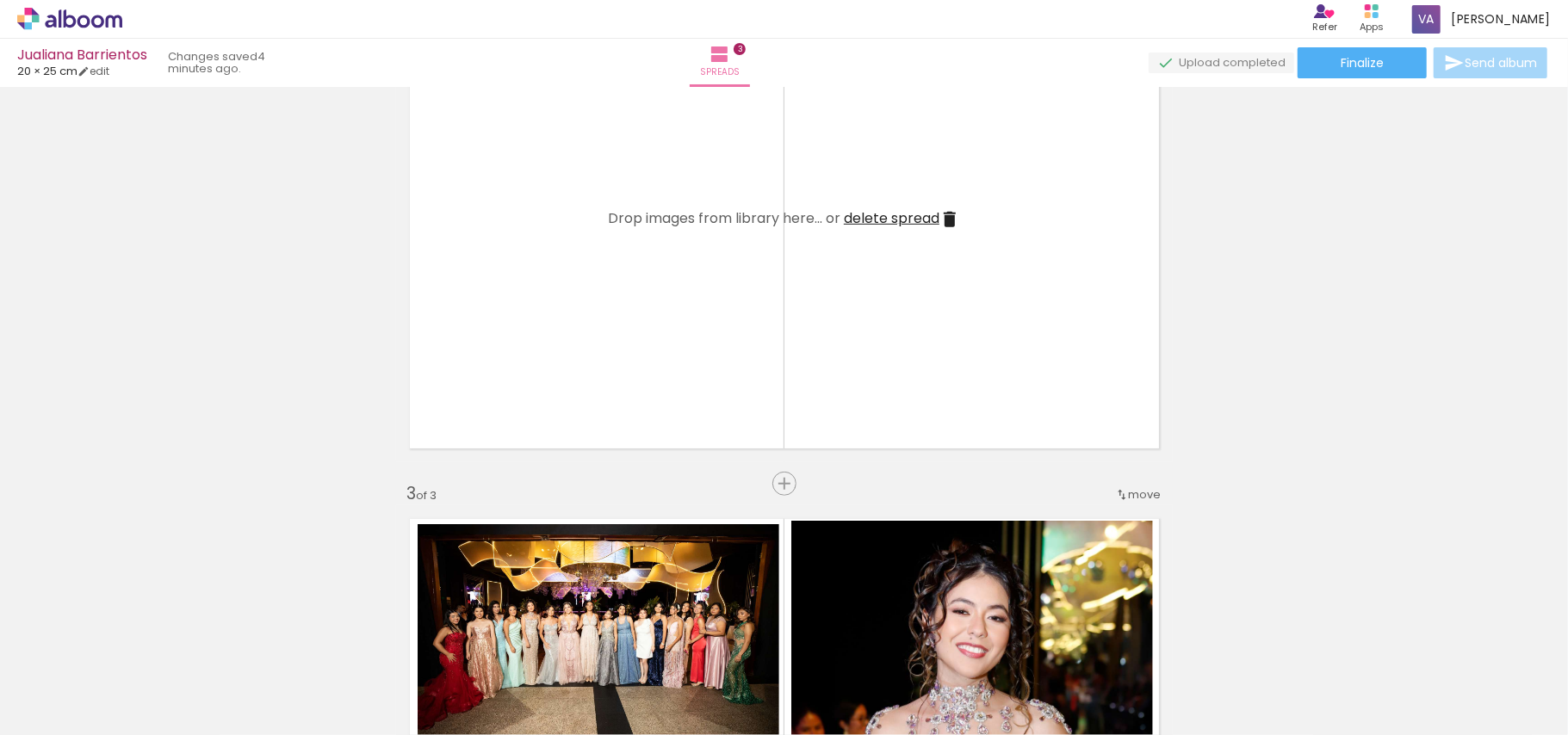
click at [942, 218] on iron-icon at bounding box center [949, 219] width 21 height 21
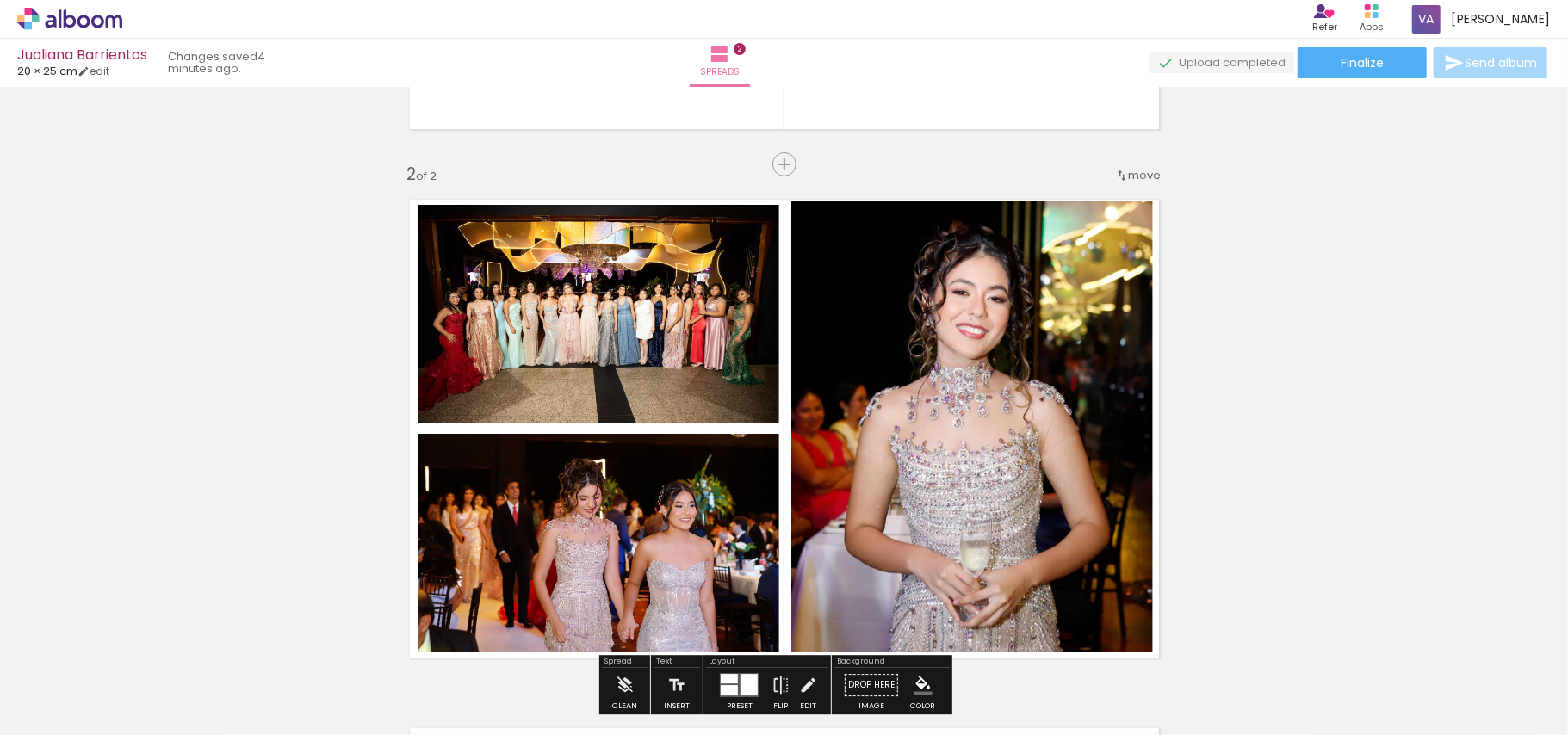
scroll to position [458, 0]
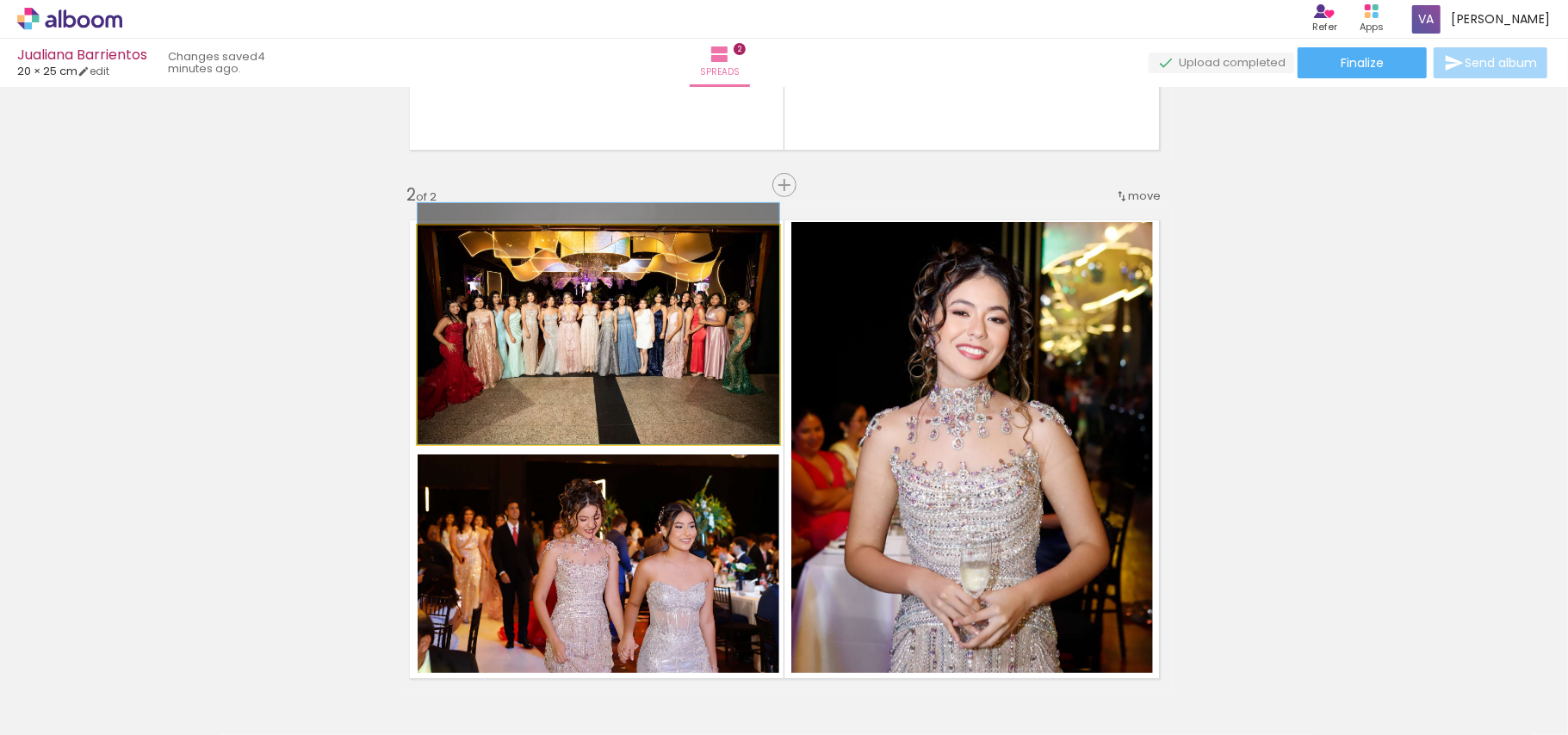
drag, startPoint x: 646, startPoint y: 358, endPoint x: 275, endPoint y: 293, distance: 376.7
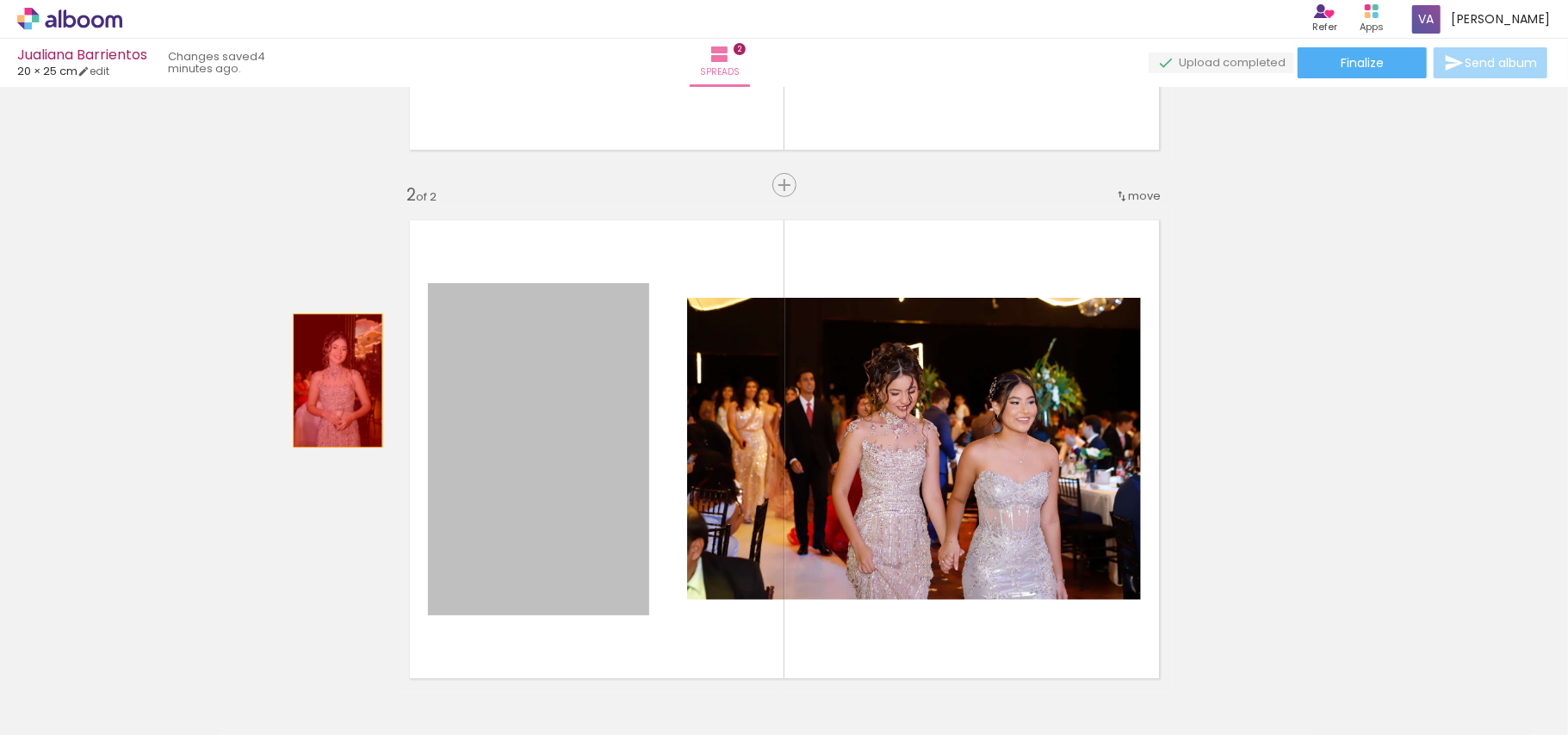
drag, startPoint x: 329, startPoint y: 380, endPoint x: 125, endPoint y: 318, distance: 213.2
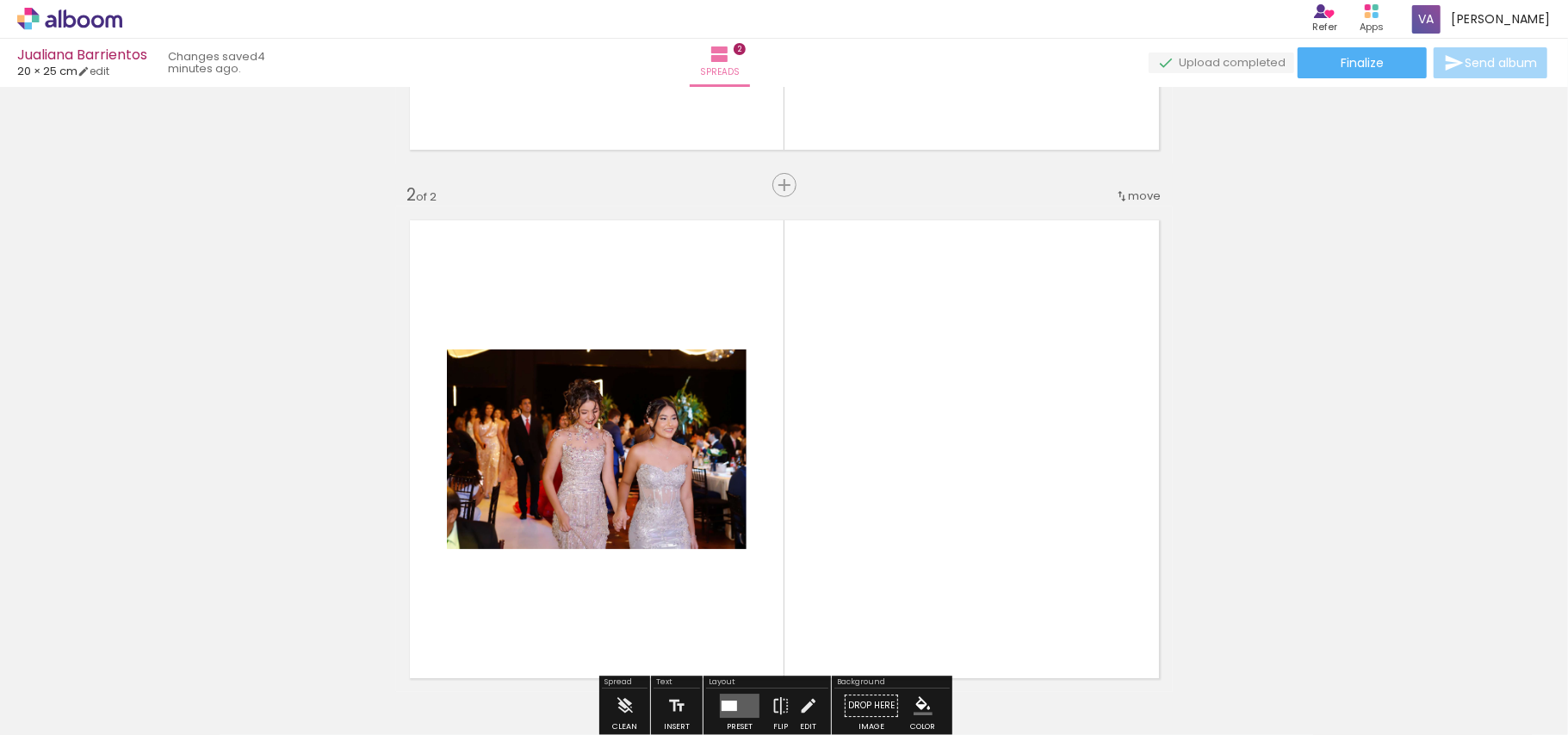
drag, startPoint x: 486, startPoint y: 442, endPoint x: 151, endPoint y: 348, distance: 347.9
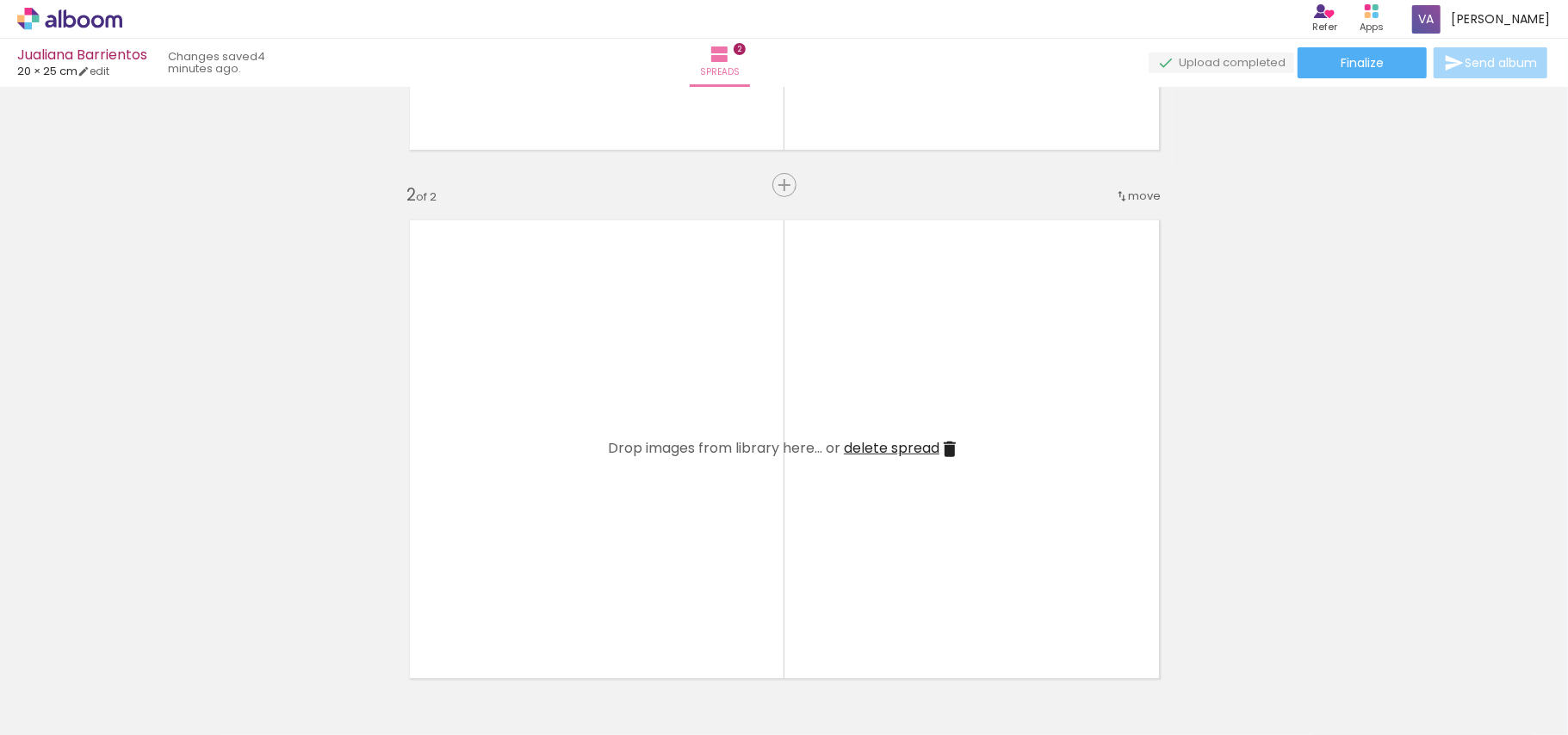
click at [939, 451] on iron-icon at bounding box center [949, 449] width 21 height 21
click at [128, 645] on iron-icon at bounding box center [119, 642] width 18 height 18
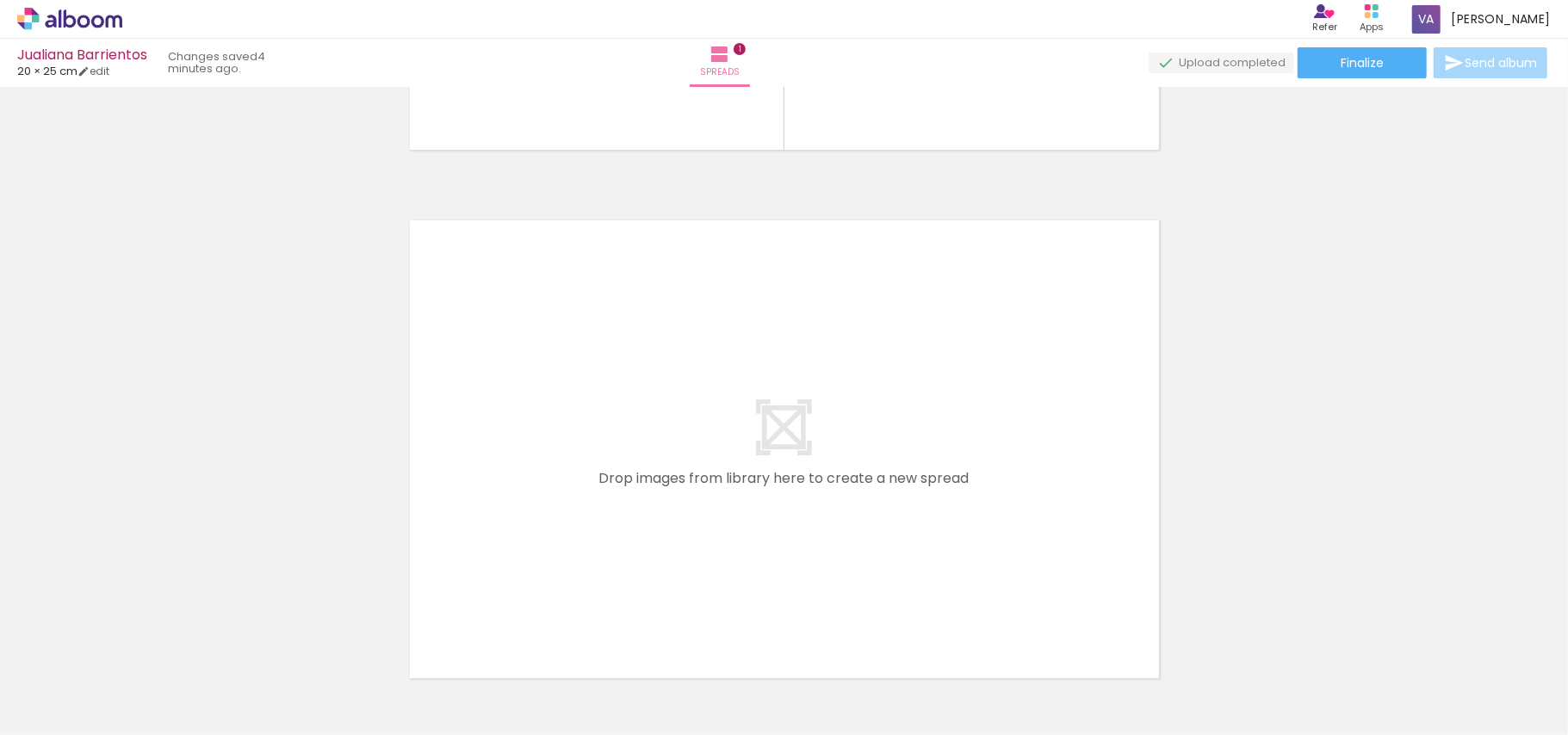
click at [128, 641] on iron-icon at bounding box center [119, 642] width 18 height 18
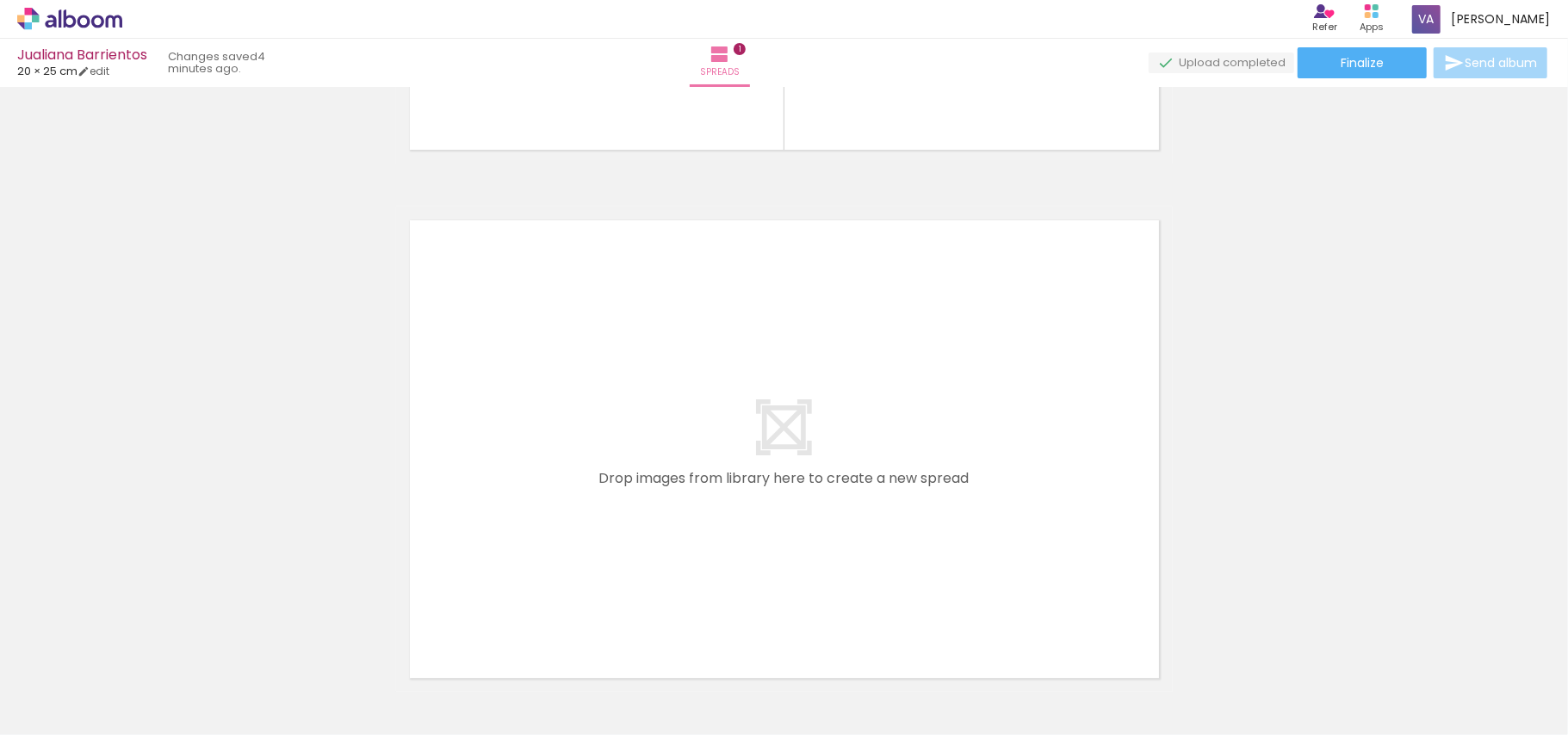
click at [128, 641] on iron-icon at bounding box center [119, 642] width 18 height 18
click at [128, 639] on iron-icon at bounding box center [119, 642] width 18 height 18
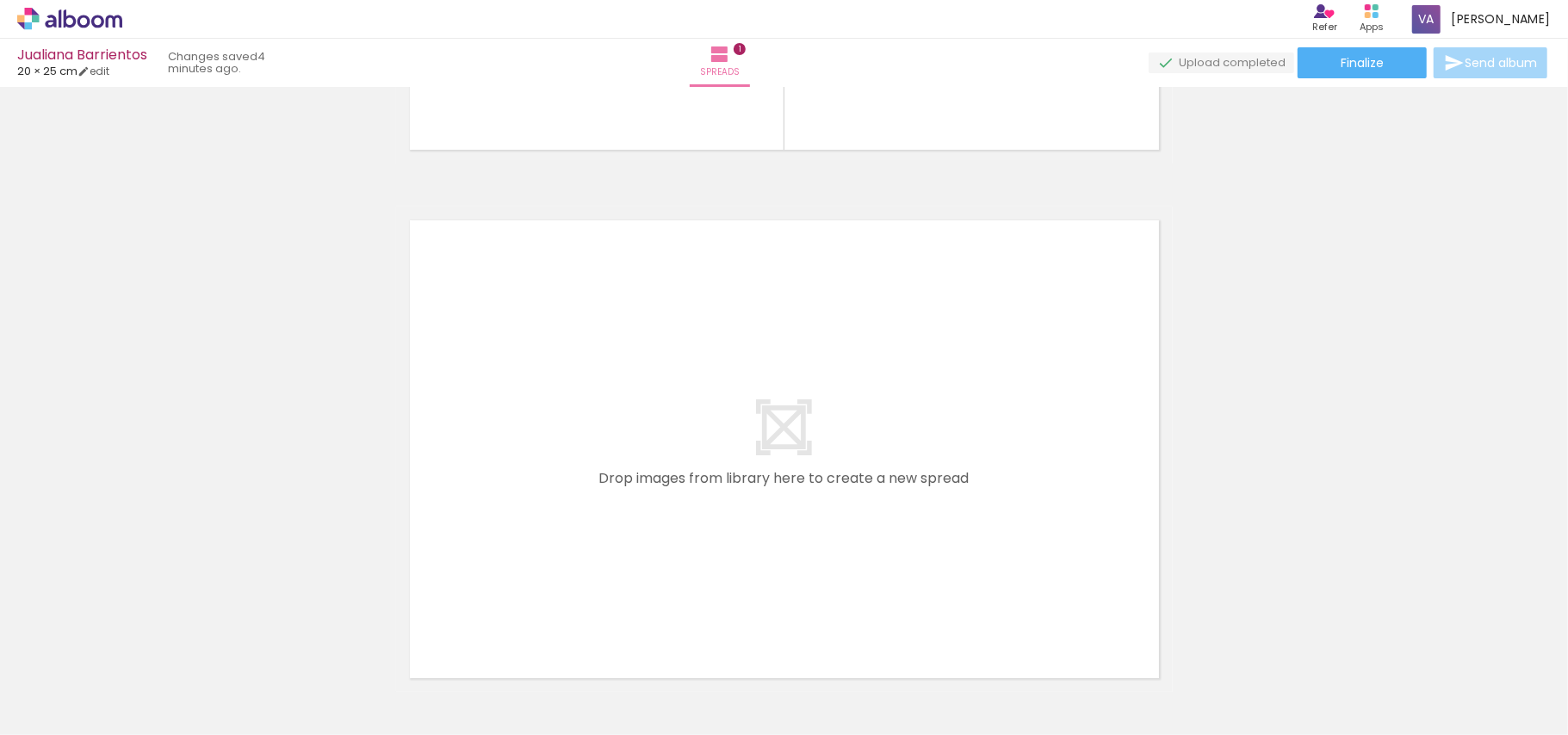
click at [128, 639] on iron-icon at bounding box center [119, 642] width 18 height 18
click at [128, 641] on iron-icon at bounding box center [119, 642] width 18 height 18
